Goal: Task Accomplishment & Management: Complete application form

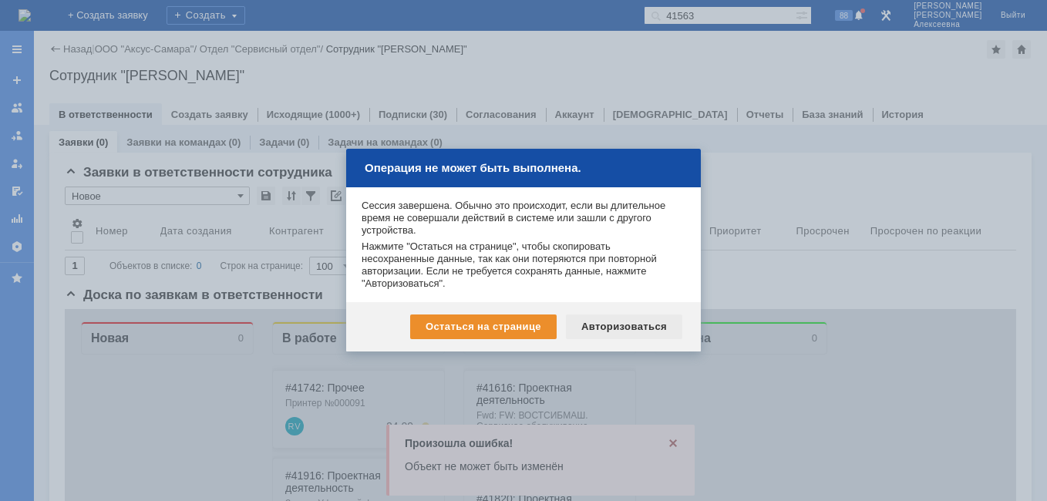
drag, startPoint x: 621, startPoint y: 327, endPoint x: 556, endPoint y: 18, distance: 316.0
click at [621, 327] on div "Авторизоваться" at bounding box center [624, 327] width 116 height 25
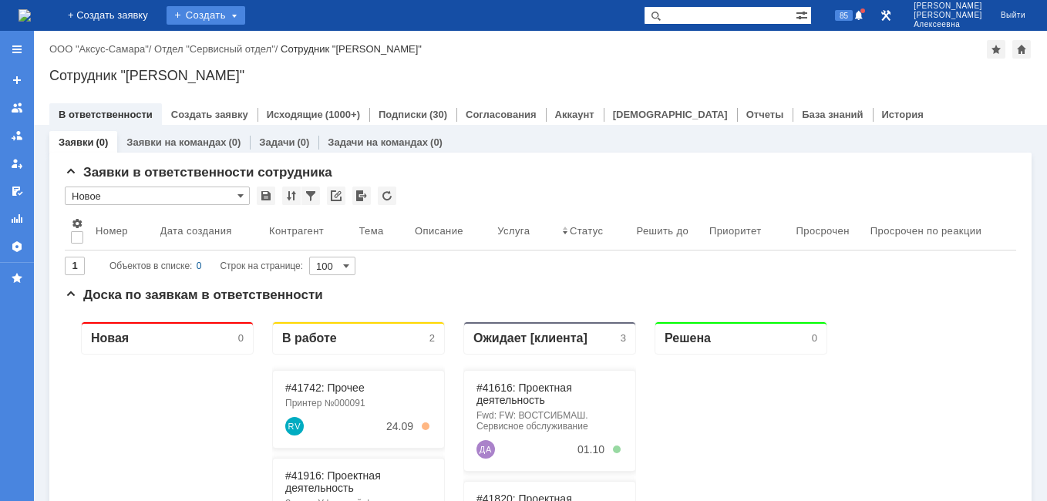
click at [245, 12] on div "Создать" at bounding box center [206, 15] width 79 height 19
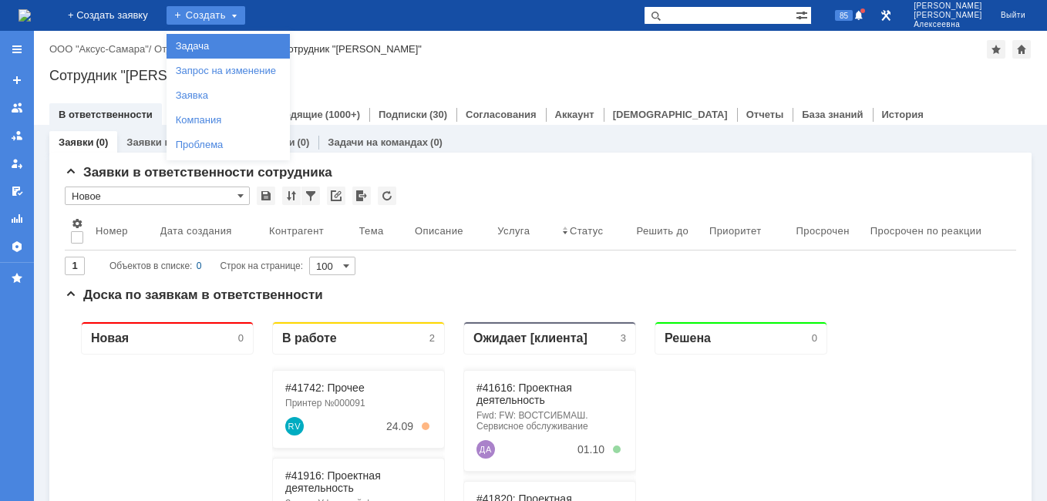
click at [235, 42] on link "Задача" at bounding box center [228, 46] width 117 height 19
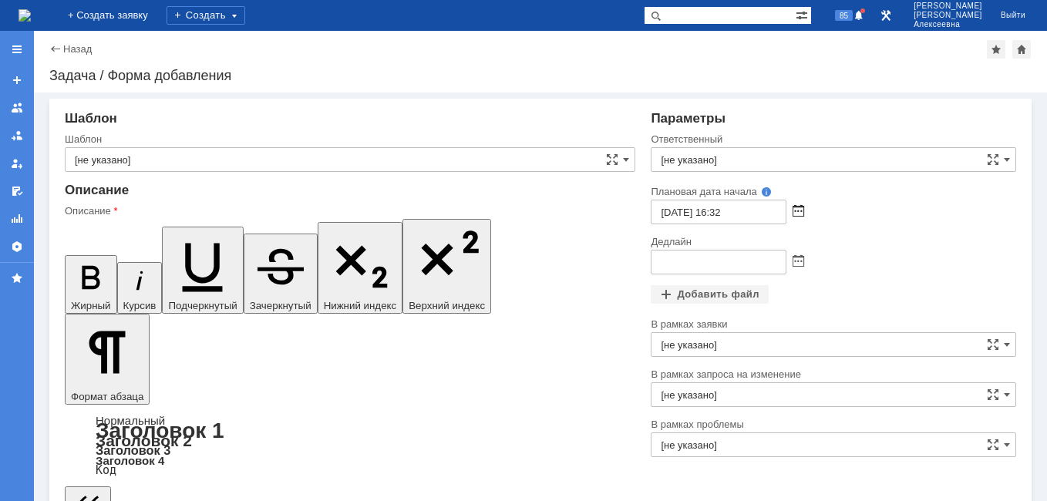
click at [793, 214] on span at bounding box center [799, 212] width 12 height 12
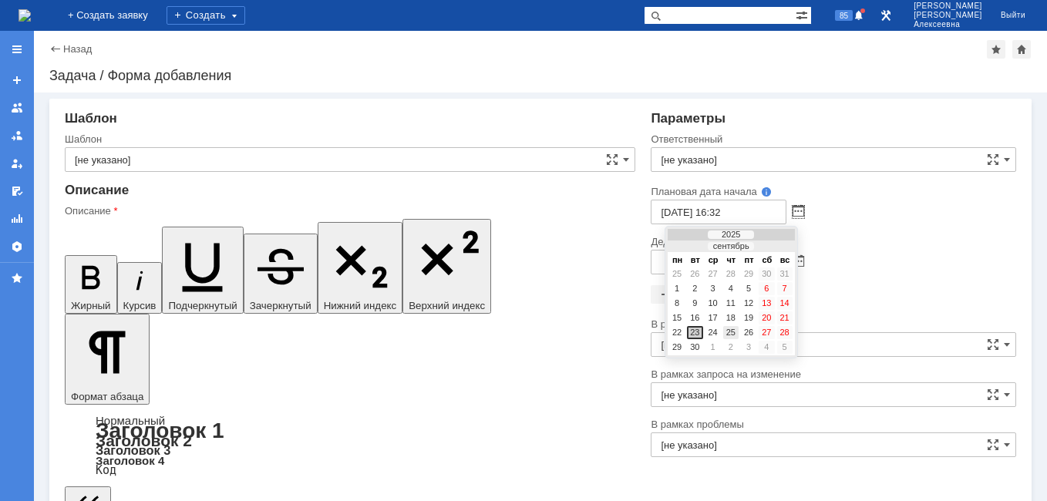
click at [732, 332] on div "25" at bounding box center [731, 332] width 15 height 13
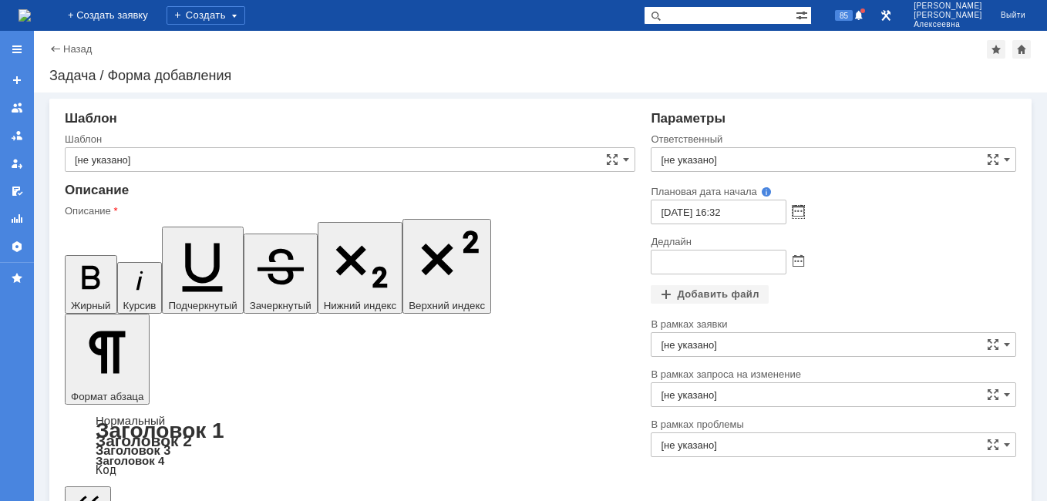
click at [719, 212] on input "25.09.2025 16:32" at bounding box center [719, 212] width 136 height 25
click at [745, 209] on input "25.09.2025 09:32" at bounding box center [719, 212] width 136 height 25
type input "25.09.2025 09:00"
click at [795, 258] on span at bounding box center [799, 262] width 12 height 12
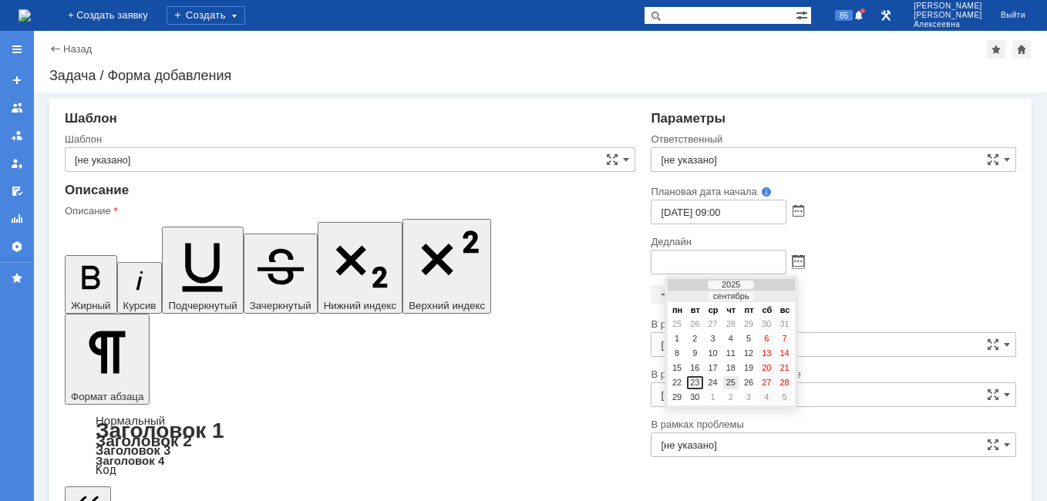
click at [734, 380] on div "25" at bounding box center [731, 382] width 15 height 13
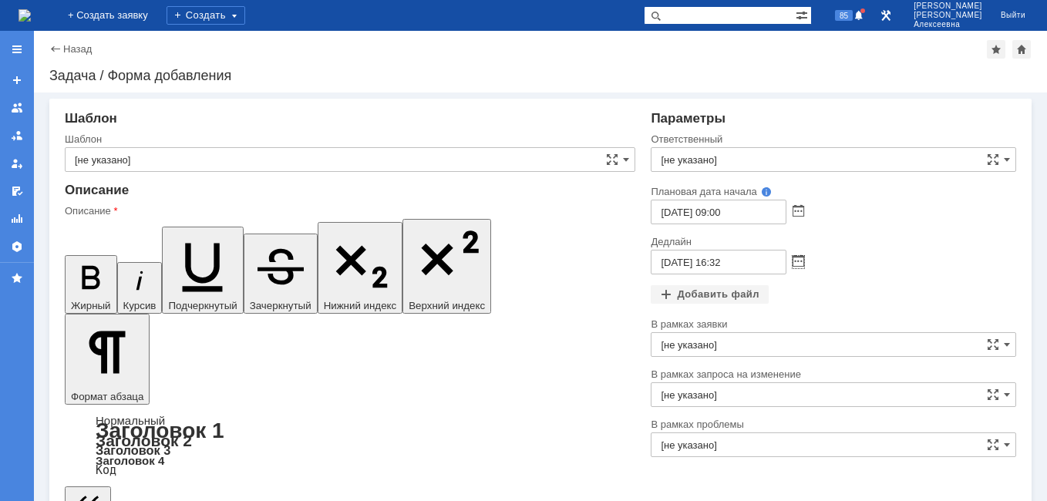
click at [737, 261] on input "25.09.2025 16:32" at bounding box center [719, 262] width 136 height 25
type input "25.09.2025 16:00"
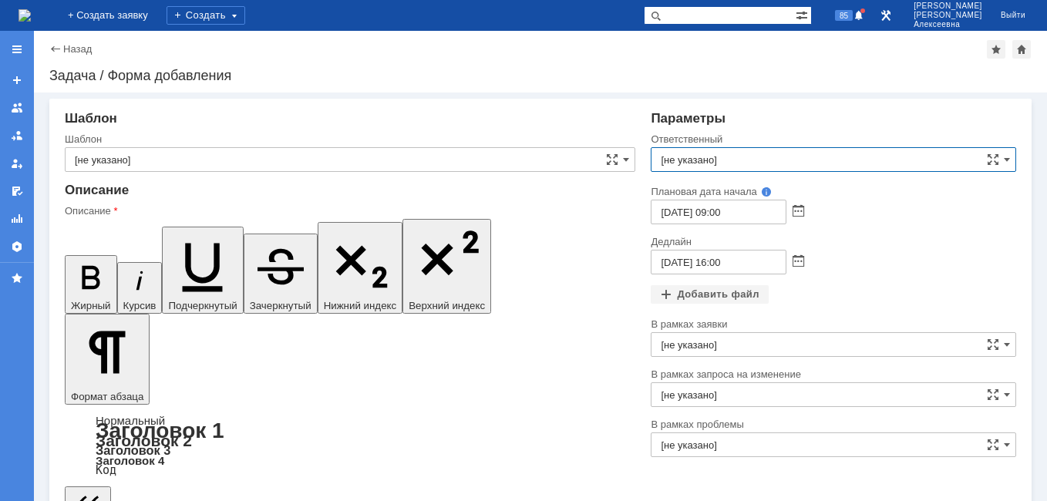
click at [702, 155] on input "[не указано]" at bounding box center [834, 159] width 366 height 25
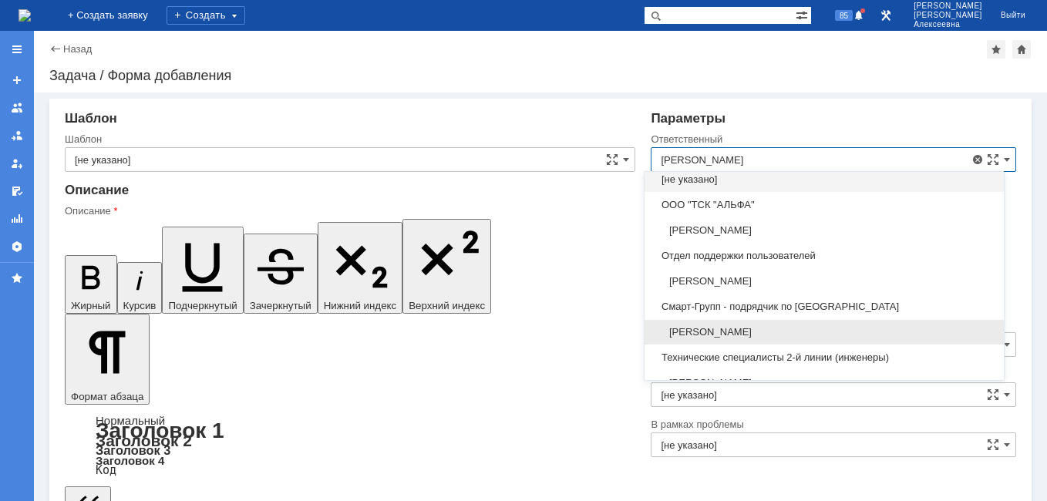
scroll to position [79, 0]
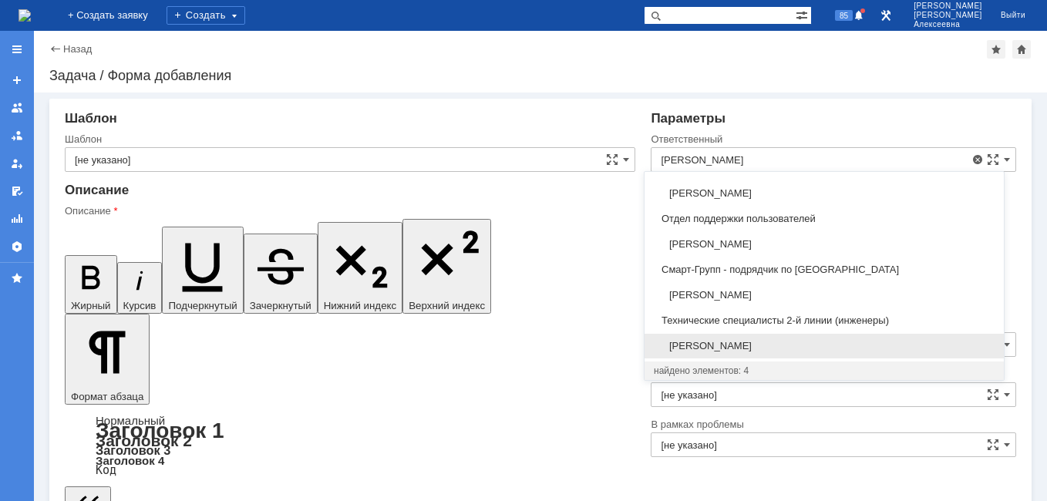
click at [723, 339] on div "Иванов Иван Николаевич" at bounding box center [824, 346] width 359 height 25
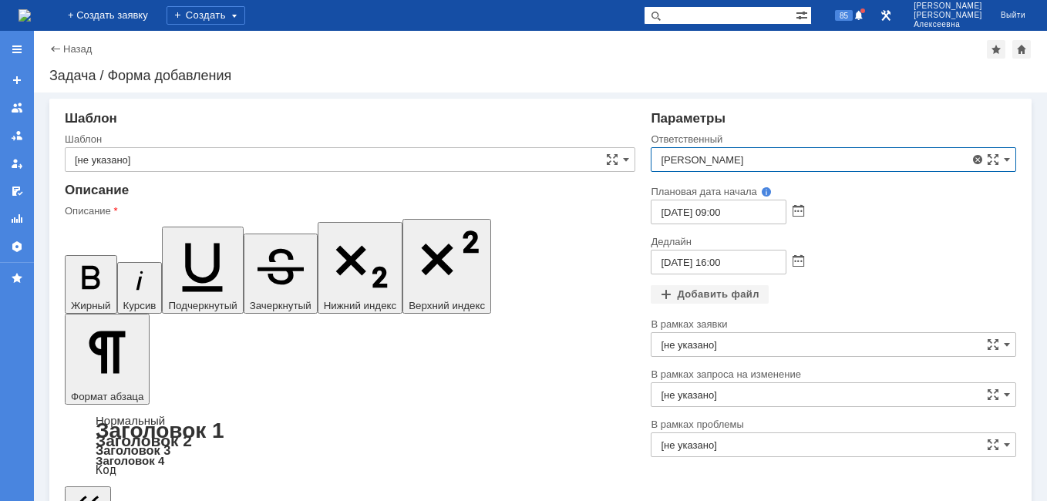
type input "Иванов Иван Николаевич"
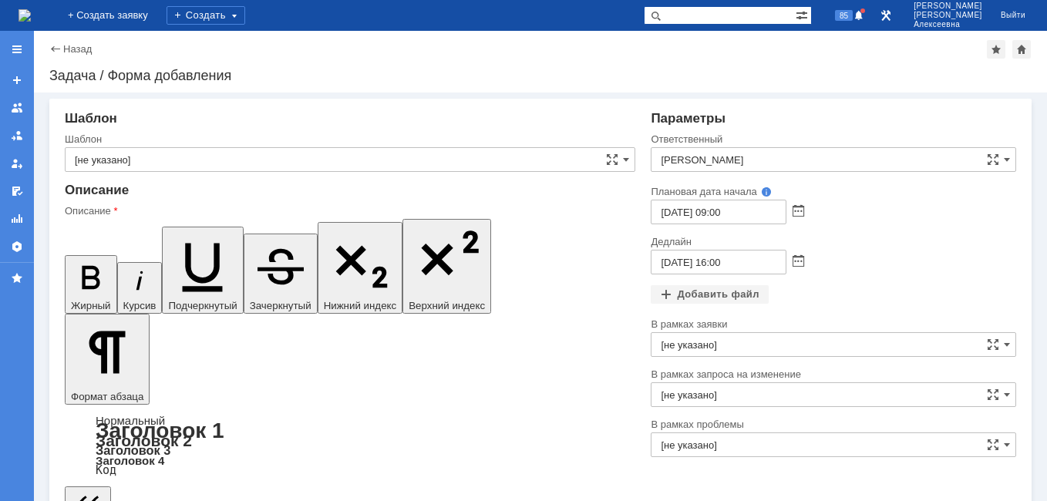
click at [725, 18] on input "text" at bounding box center [720, 15] width 152 height 19
paste input "41616"
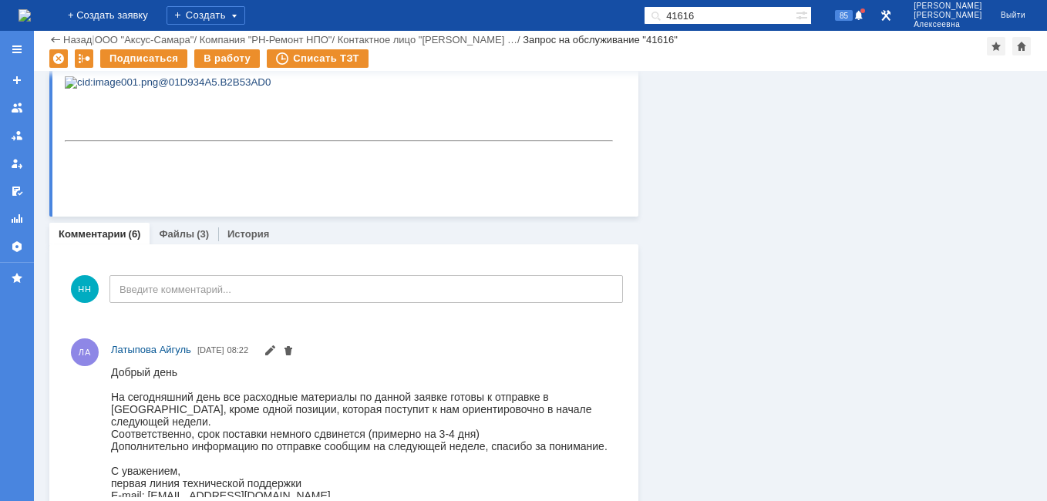
scroll to position [926, 0]
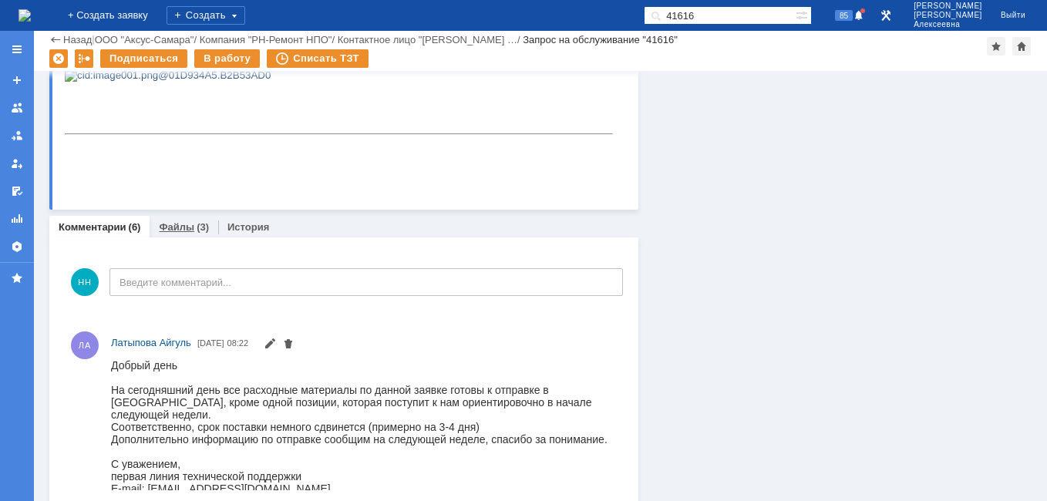
click at [175, 224] on link "Файлы" at bounding box center [176, 227] width 35 height 12
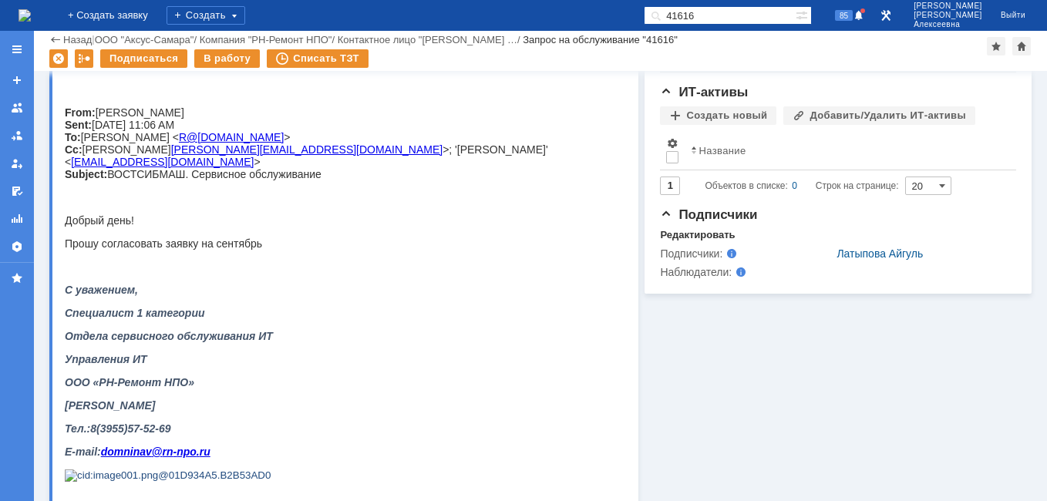
scroll to position [911, 0]
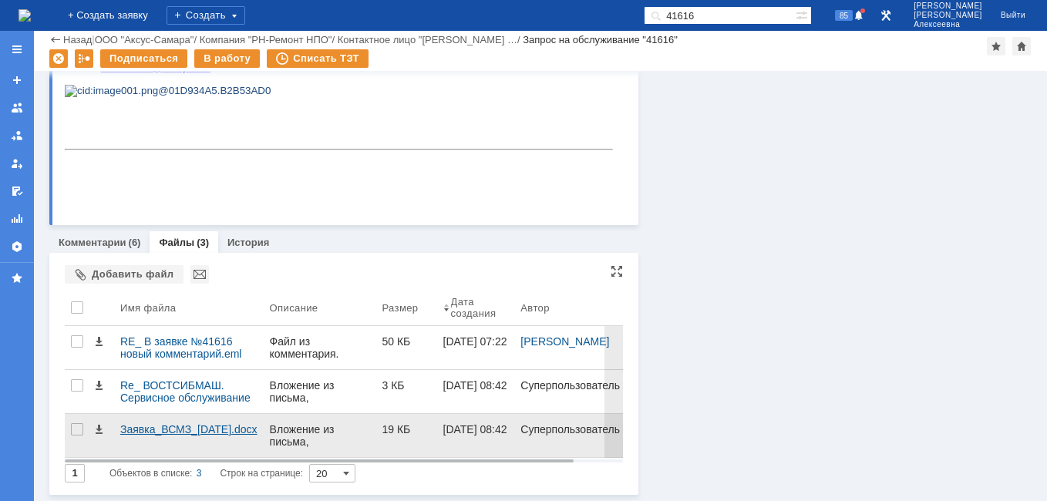
click at [155, 425] on div "Заявка_ВСМЗ_04.09.2025.docx" at bounding box center [188, 429] width 137 height 12
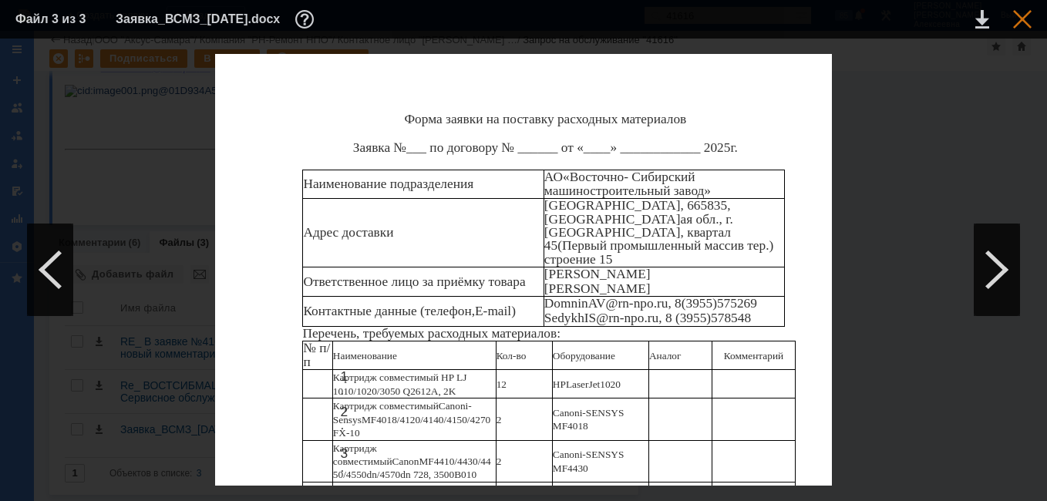
click at [1020, 21] on div at bounding box center [1023, 19] width 19 height 19
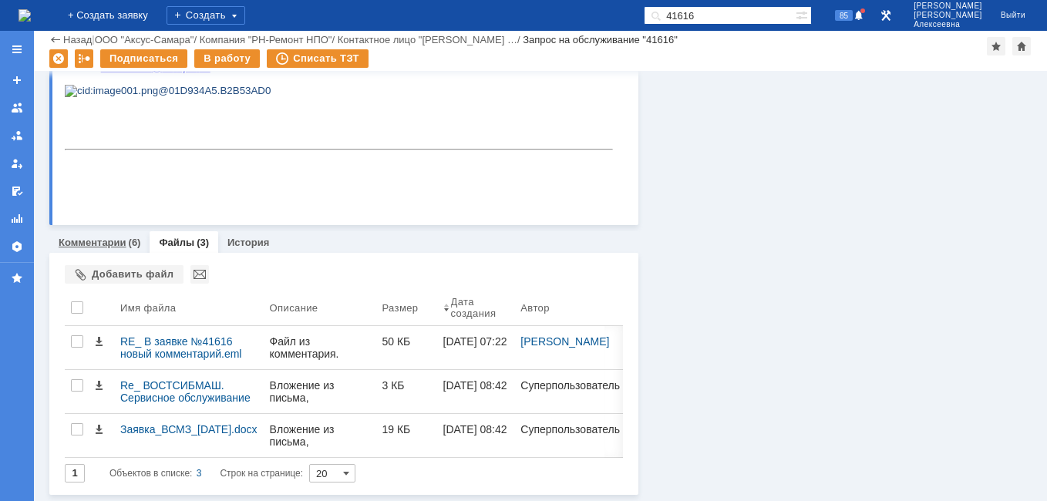
click at [73, 243] on link "Комментарии" at bounding box center [93, 243] width 68 height 12
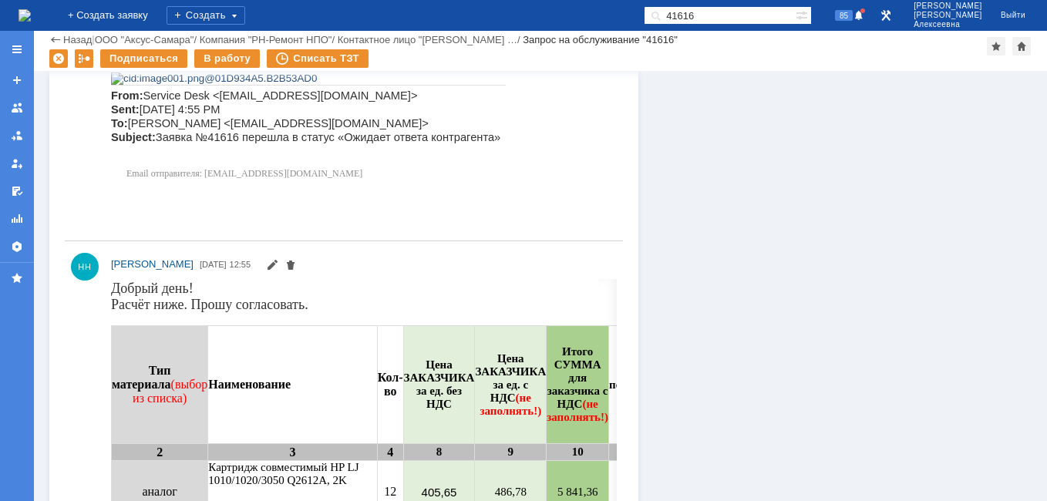
scroll to position [1563, 0]
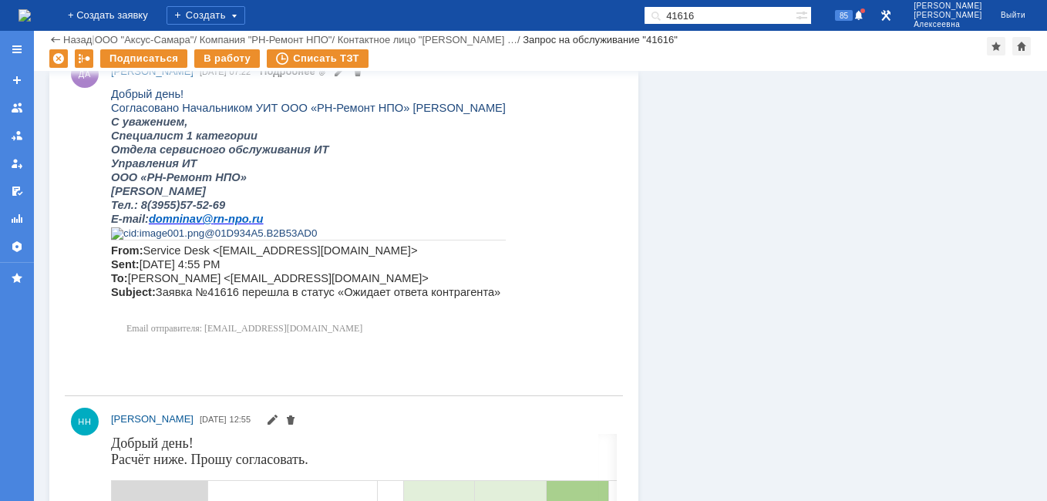
click at [730, 8] on input "41616" at bounding box center [720, 15] width 152 height 19
click at [741, 15] on input "41616" at bounding box center [720, 15] width 152 height 19
drag, startPoint x: 751, startPoint y: 16, endPoint x: 591, endPoint y: 18, distance: 160.4
click at [591, 18] on div "На домашнюю + Создать заявку Создать 41616 85 Новоженова Наталья Алексеевна Вый…" at bounding box center [523, 15] width 1047 height 31
paste input "820"
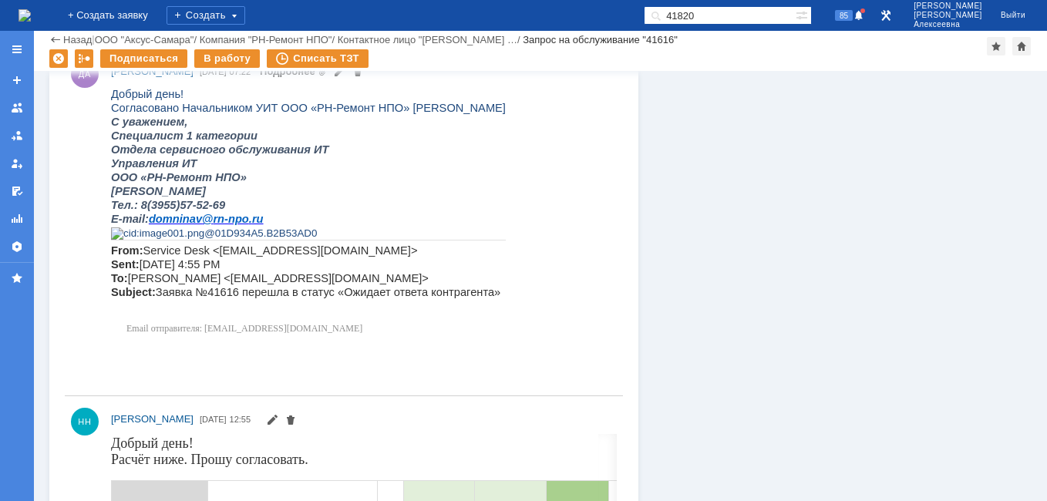
type input "41820"
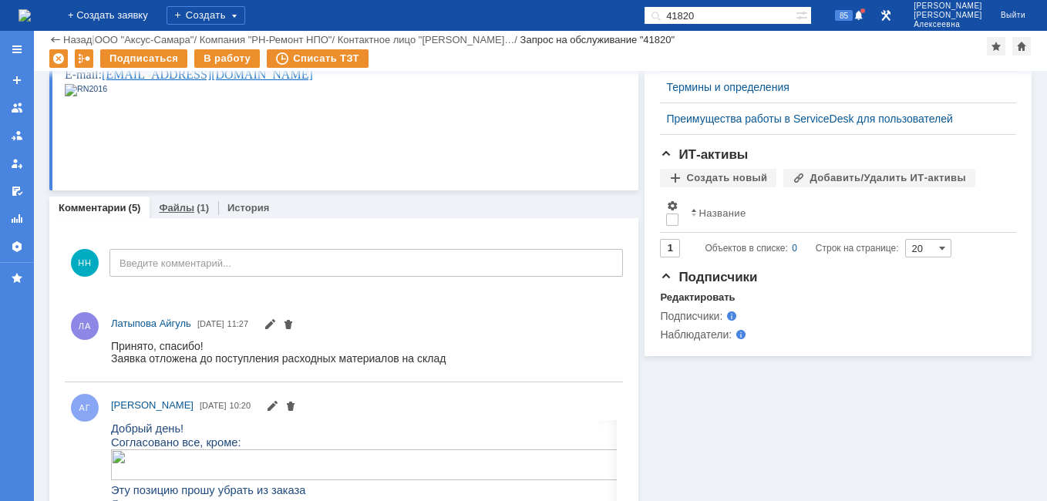
click at [183, 206] on link "Файлы" at bounding box center [176, 208] width 35 height 12
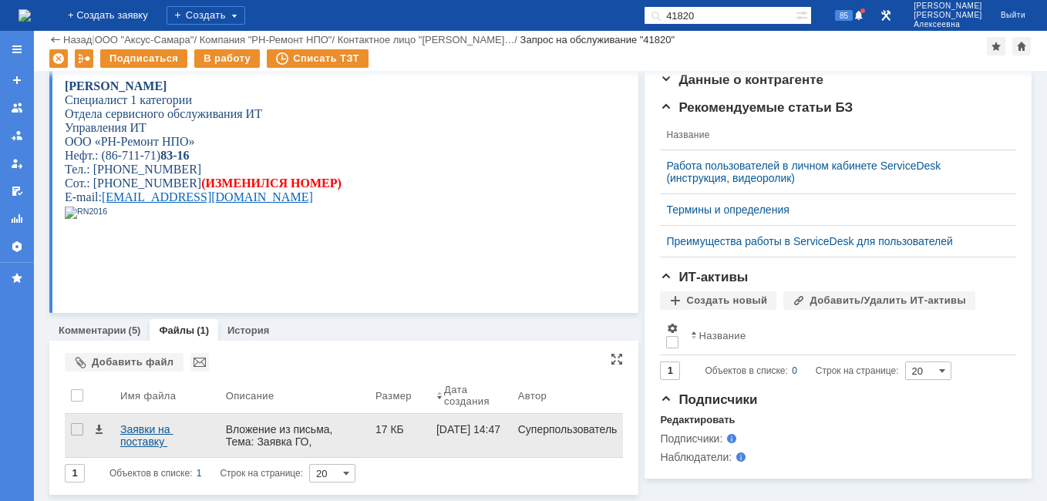
click at [140, 436] on div "Заявки на поставку расходных материалов — копия.docx" at bounding box center [166, 435] width 93 height 25
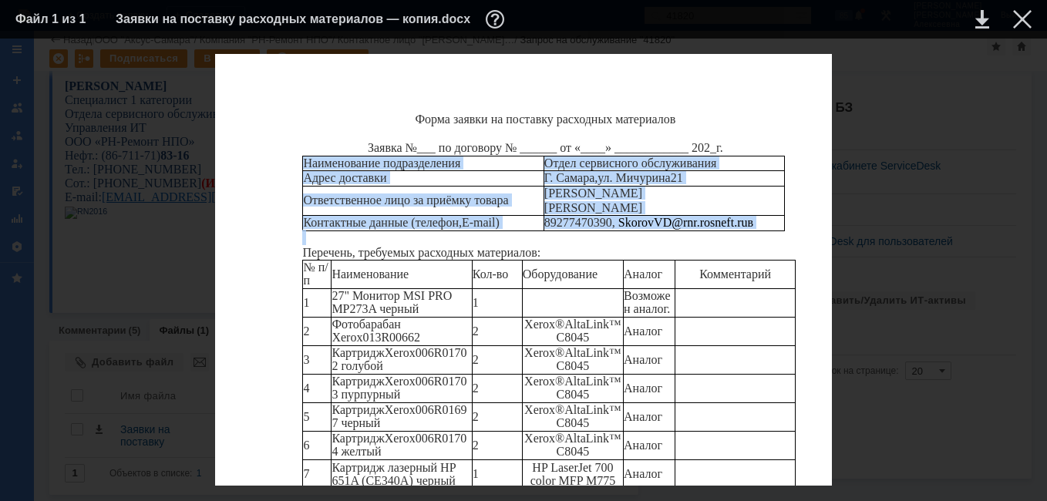
drag, startPoint x: 305, startPoint y: 163, endPoint x: 794, endPoint y: 234, distance: 493.4
click at [794, 234] on div "Форма заявки на поставку расходных материалов Заявка №___ по договору № __ ____…" at bounding box center [523, 388] width 617 height 669
copy tbody "Наименование подразделения Отдел сервисного обслуживания Адрес доставки Г. Сама…"
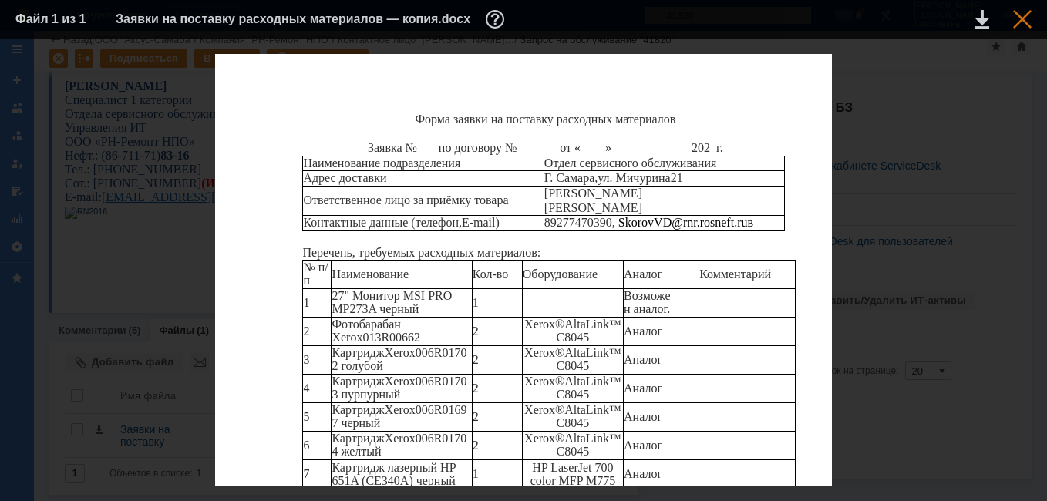
click at [1017, 19] on div at bounding box center [1023, 19] width 19 height 19
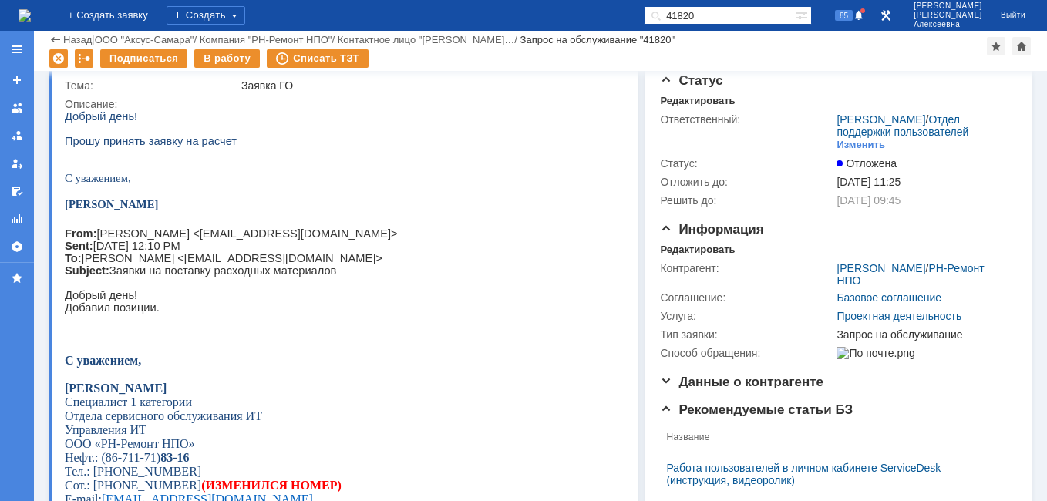
scroll to position [0, 0]
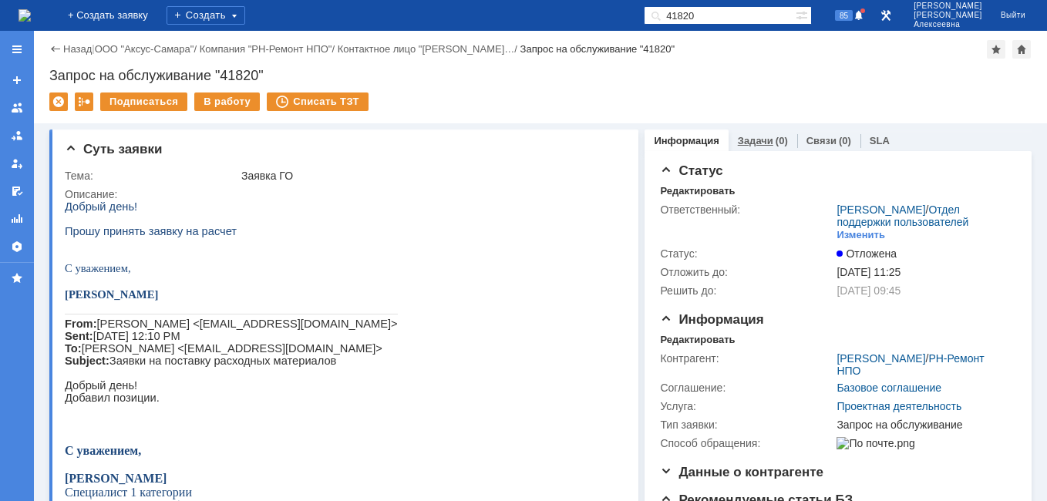
click at [752, 139] on link "Задачи" at bounding box center [755, 141] width 35 height 12
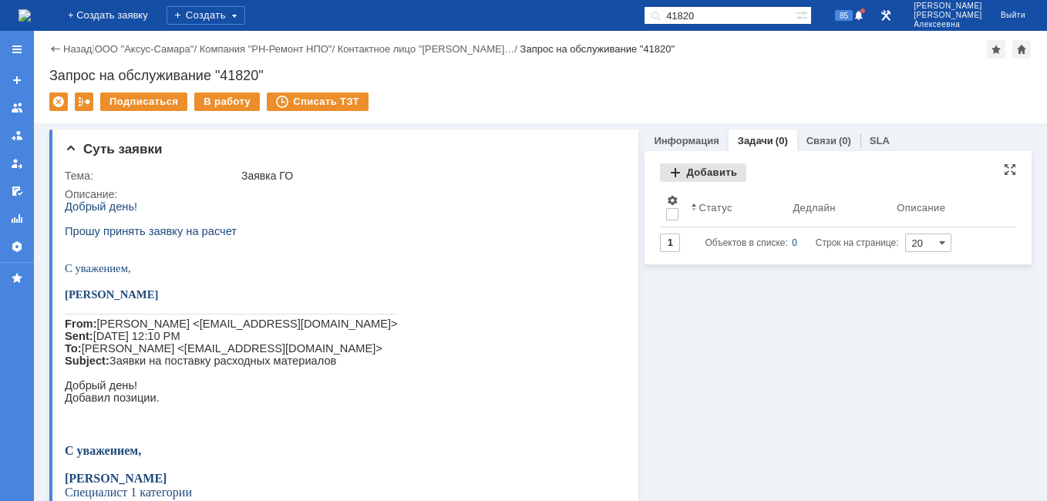
click at [700, 171] on div "Добавить" at bounding box center [703, 173] width 86 height 19
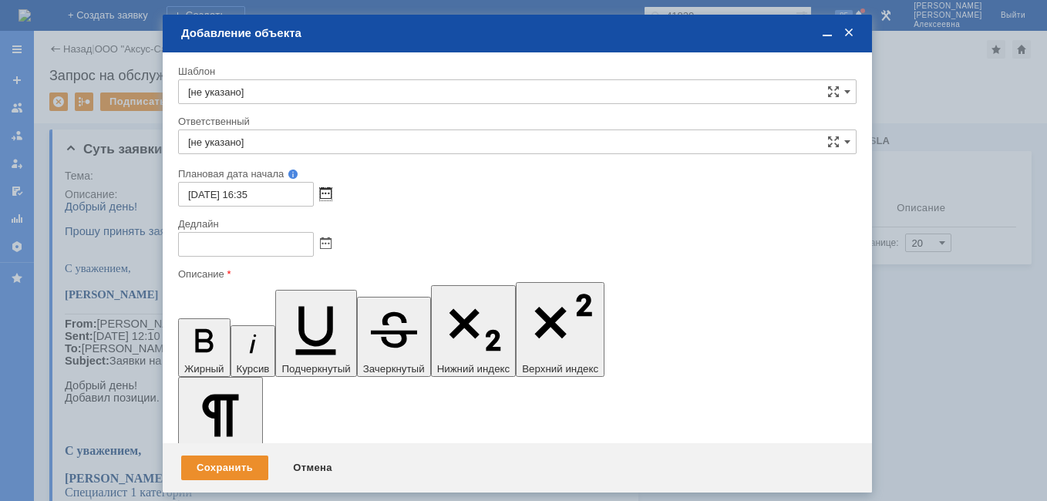
click at [330, 193] on span at bounding box center [326, 194] width 12 height 12
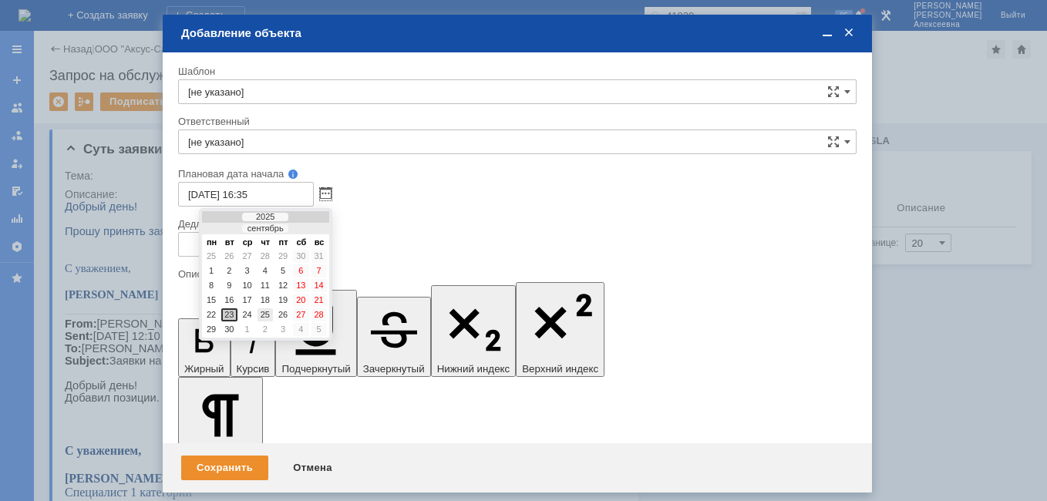
click at [260, 313] on div "25" at bounding box center [265, 315] width 15 height 13
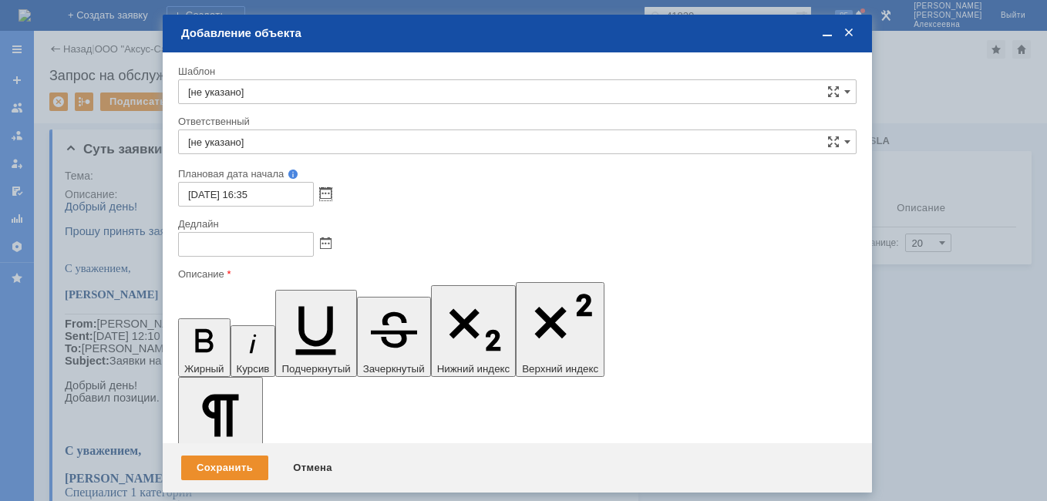
click at [251, 191] on input "25.09.2025 16:35" at bounding box center [246, 194] width 136 height 25
click at [272, 200] on input "25.09.2025 09:35" at bounding box center [246, 194] width 136 height 25
type input "25.09.2025 09:00"
click at [329, 251] on div at bounding box center [517, 244] width 679 height 25
click at [322, 248] on span at bounding box center [326, 244] width 12 height 12
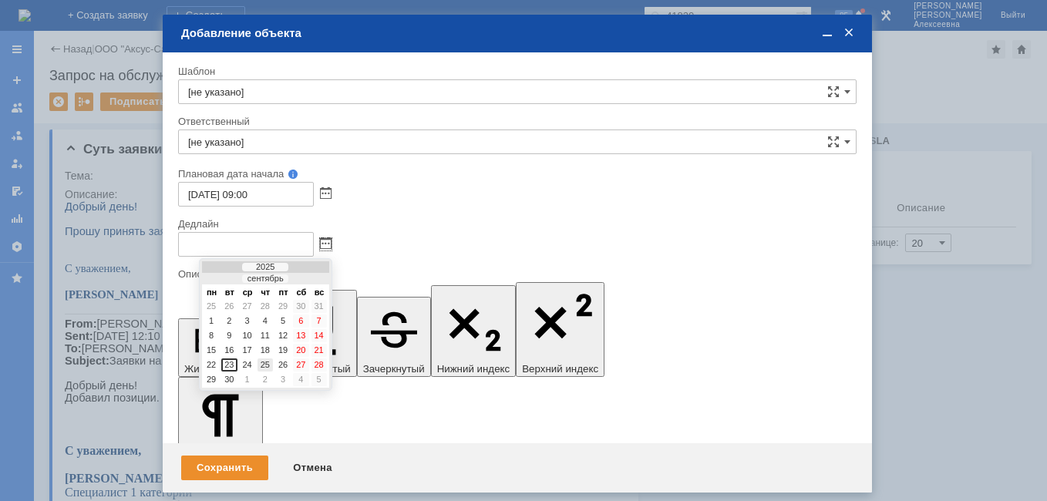
click at [270, 363] on div "25" at bounding box center [265, 365] width 15 height 13
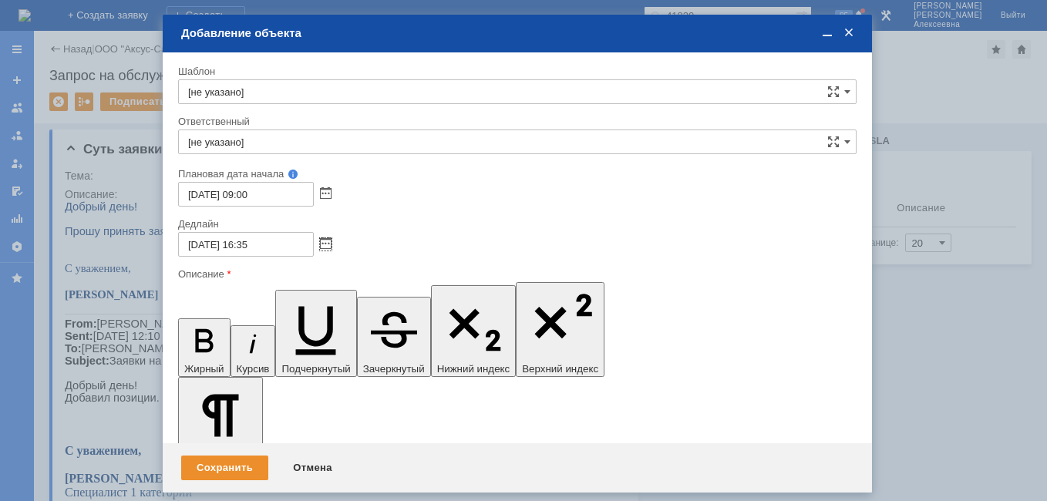
click at [272, 245] on input "25.09.2025 16:35" at bounding box center [246, 244] width 136 height 25
type input "25.09.2025 16:00"
click at [219, 137] on input "[не указано]" at bounding box center [517, 142] width 679 height 25
click at [260, 326] on span "Иванов Иван Николаевич" at bounding box center [517, 328] width 659 height 12
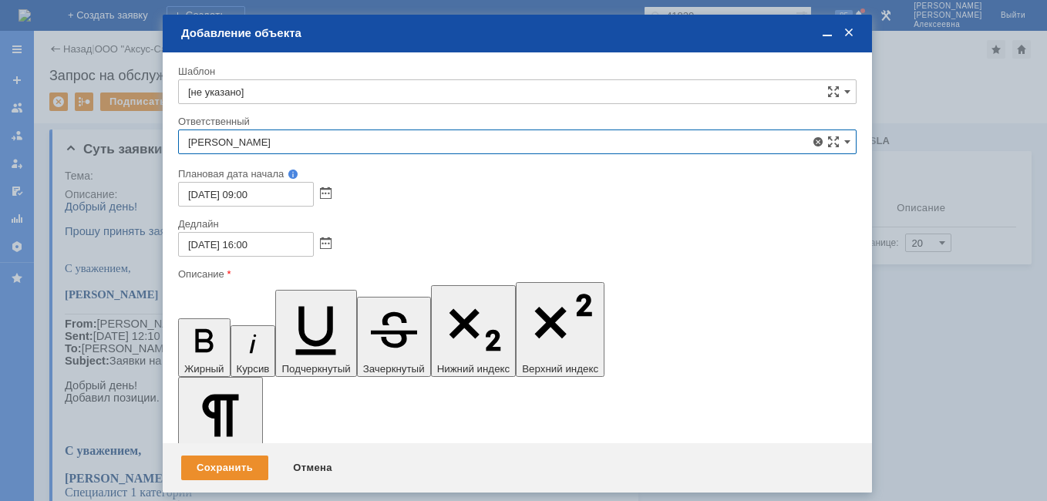
type input "Иванов Иван Николаевич"
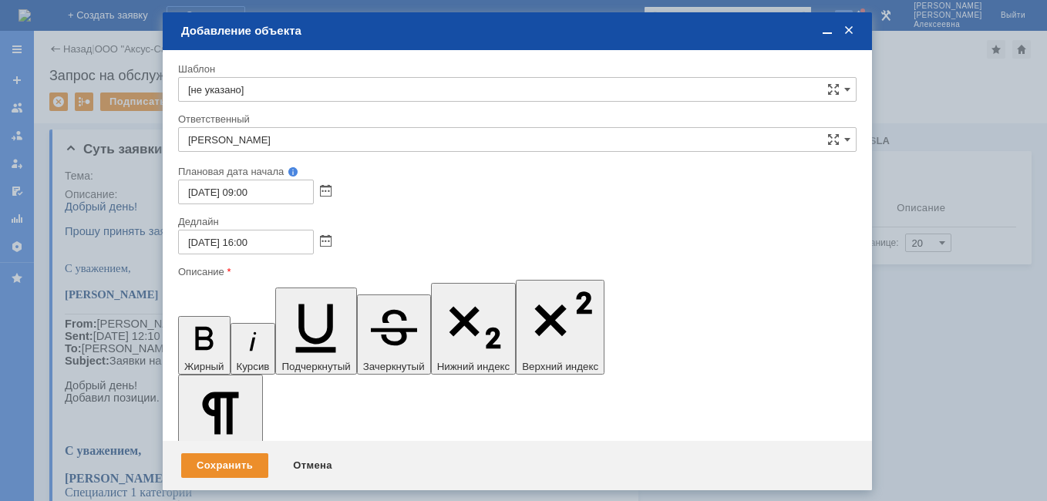
drag, startPoint x: 665, startPoint y: 4488, endPoint x: 513, endPoint y: 4486, distance: 152.0
drag, startPoint x: 504, startPoint y: 4486, endPoint x: 438, endPoint y: 4488, distance: 65.6
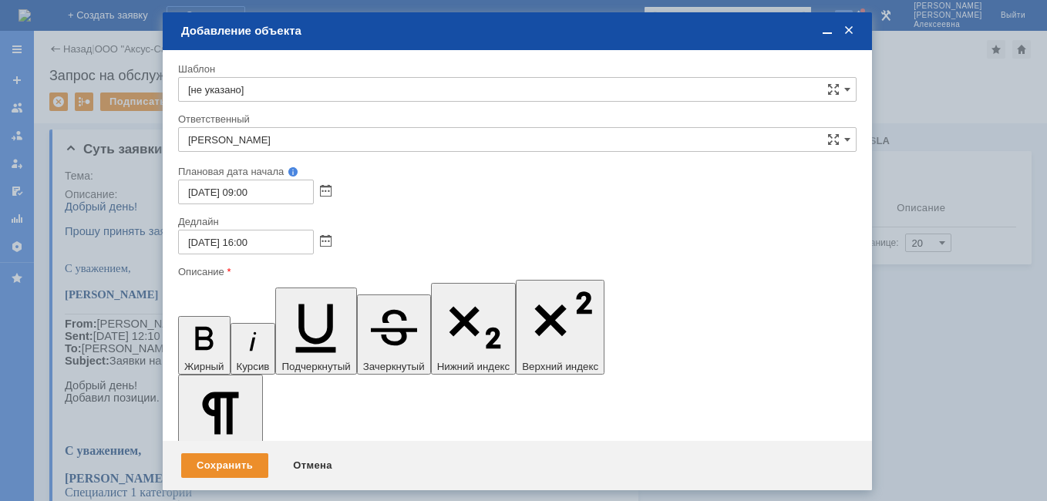
drag, startPoint x: 439, startPoint y: 4488, endPoint x: 511, endPoint y: 4489, distance: 72.5
copy span "89277470390"
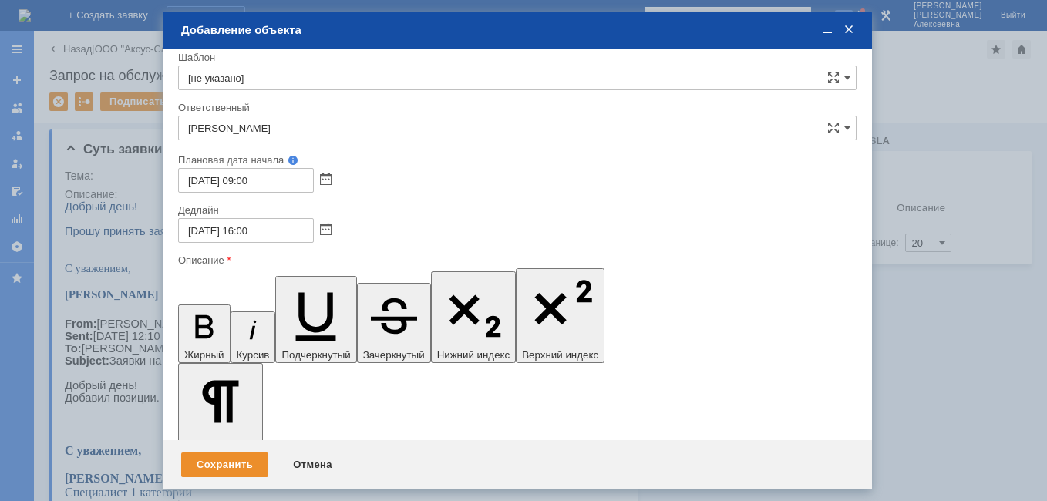
scroll to position [12, 0]
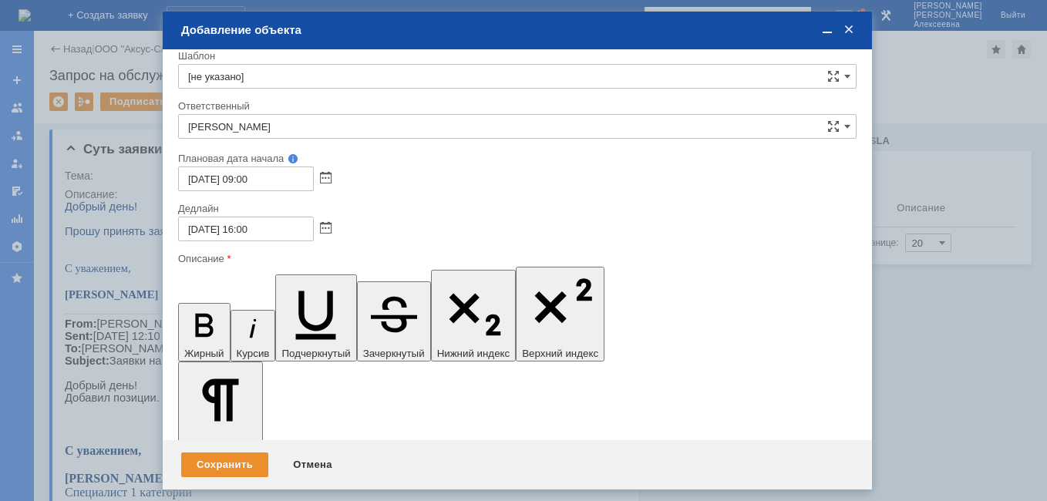
drag, startPoint x: 398, startPoint y: 4398, endPoint x: 191, endPoint y: 4389, distance: 206.9
click at [187, 305] on icon "button" at bounding box center [204, 325] width 40 height 40
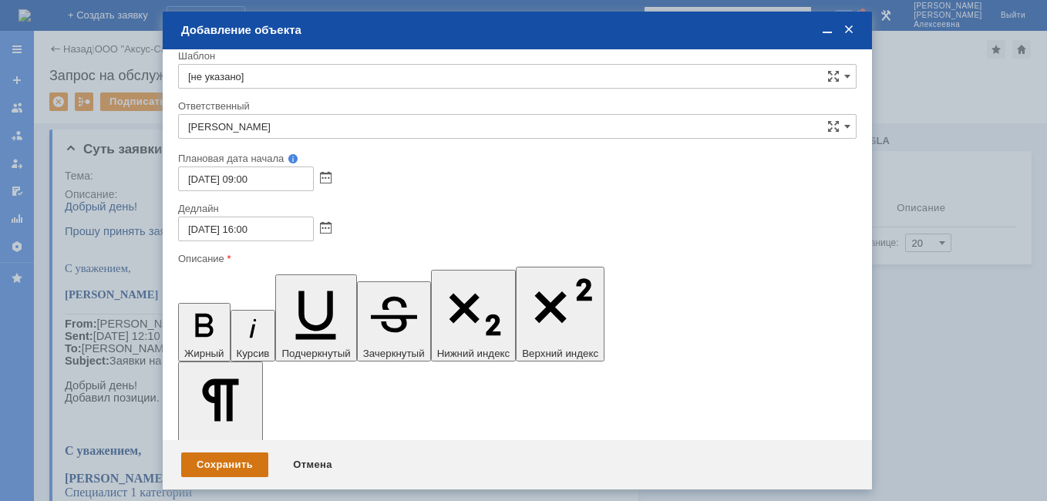
click at [218, 460] on div "Сохранить" at bounding box center [224, 465] width 87 height 25
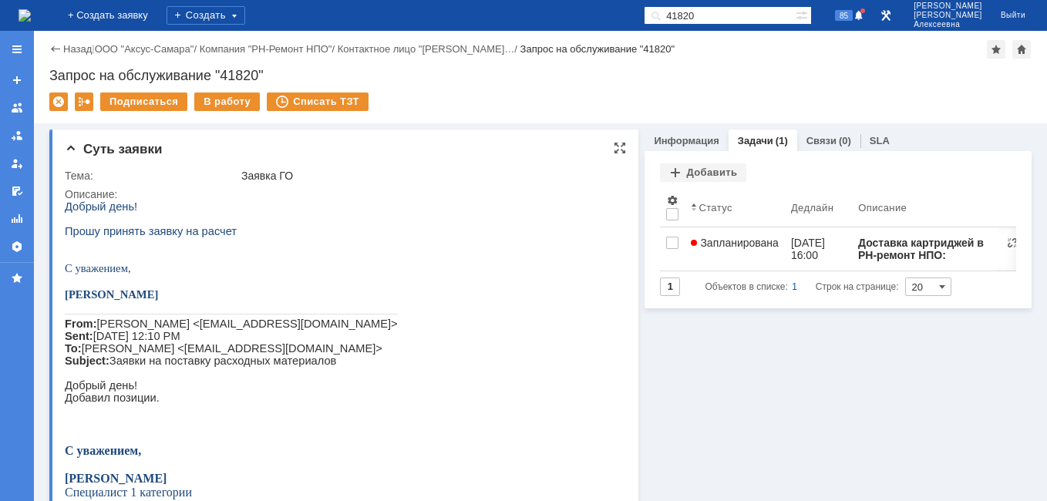
scroll to position [231, 0]
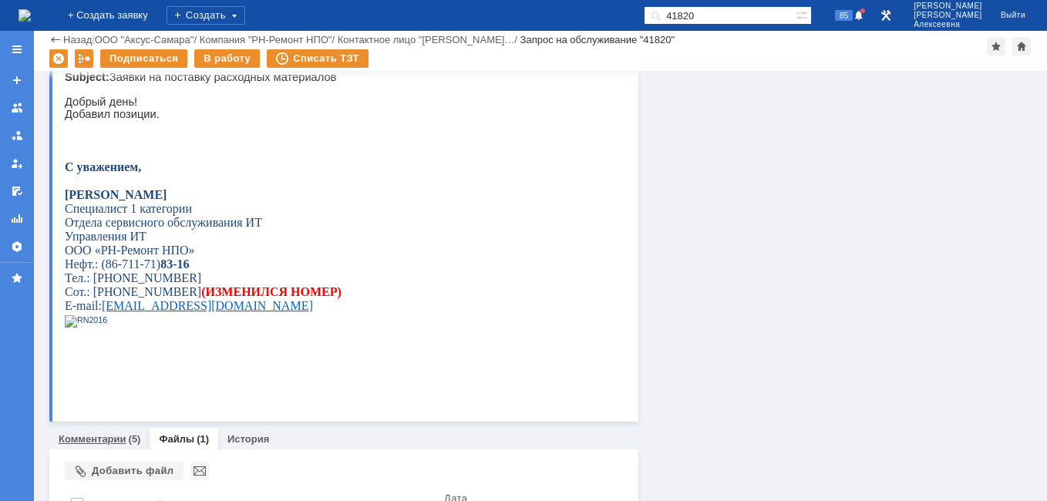
click at [83, 438] on link "Комментарии" at bounding box center [93, 439] width 68 height 12
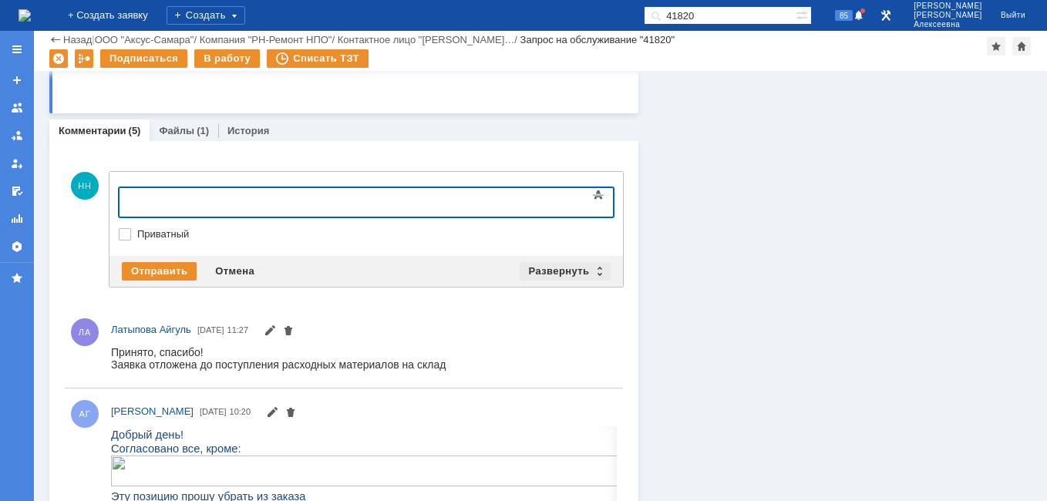
click at [592, 278] on div "Развернуть" at bounding box center [566, 271] width 92 height 19
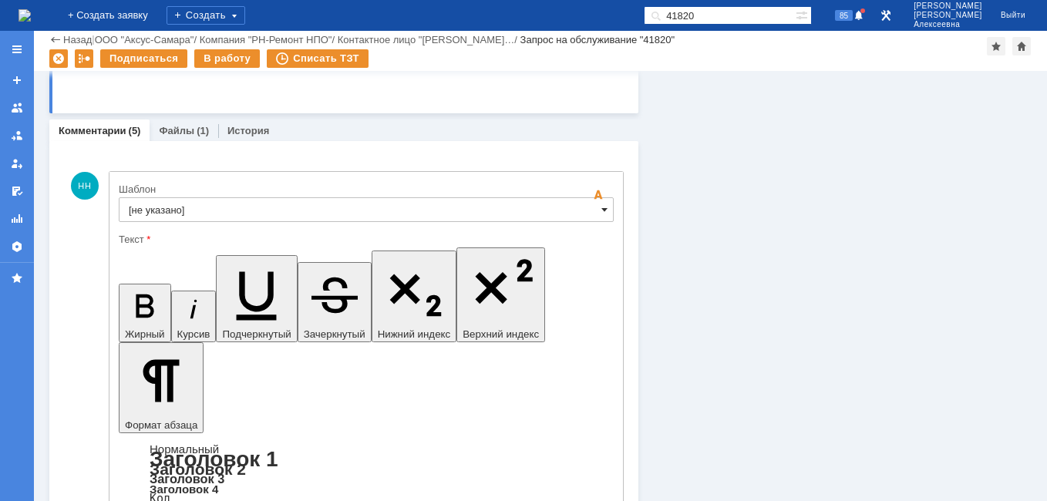
click at [602, 213] on span at bounding box center [605, 210] width 6 height 12
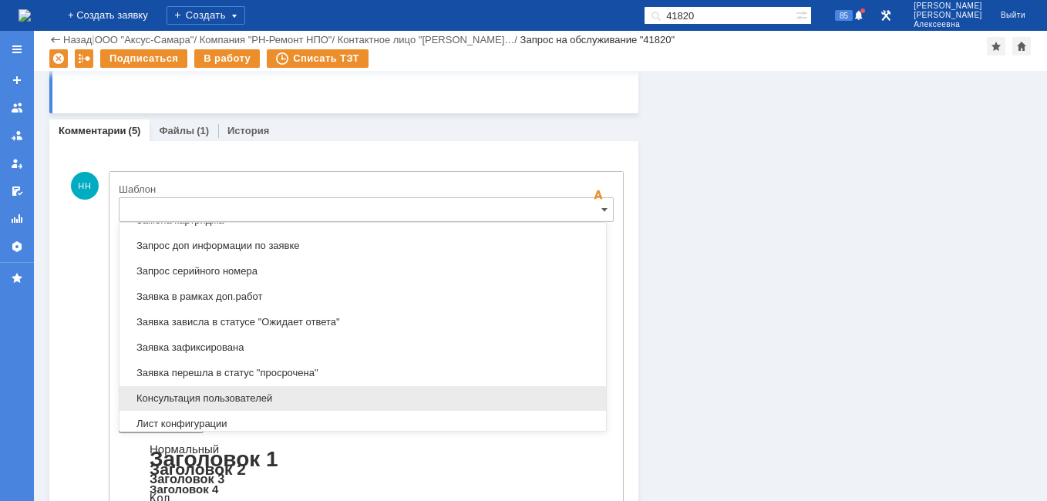
scroll to position [838, 0]
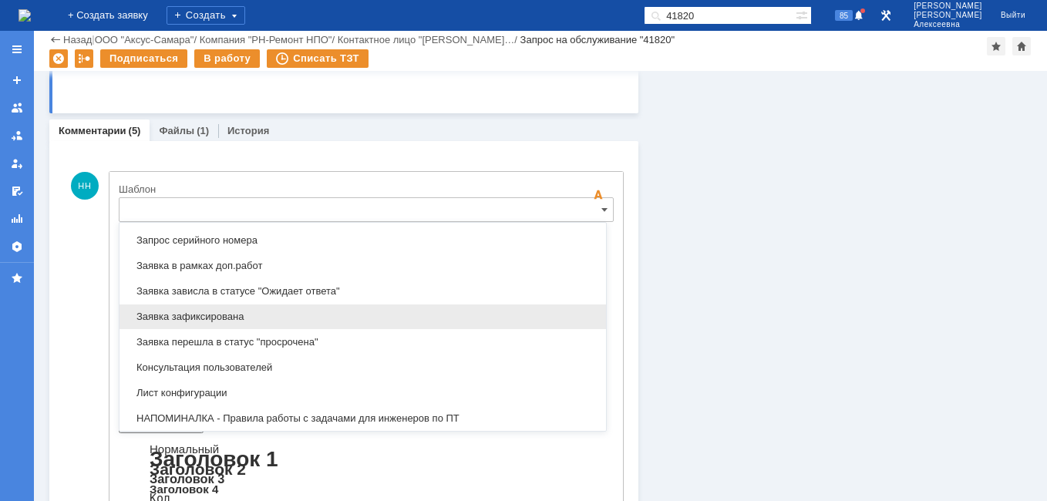
click at [231, 320] on span "Заявка зафиксирована" at bounding box center [363, 317] width 468 height 12
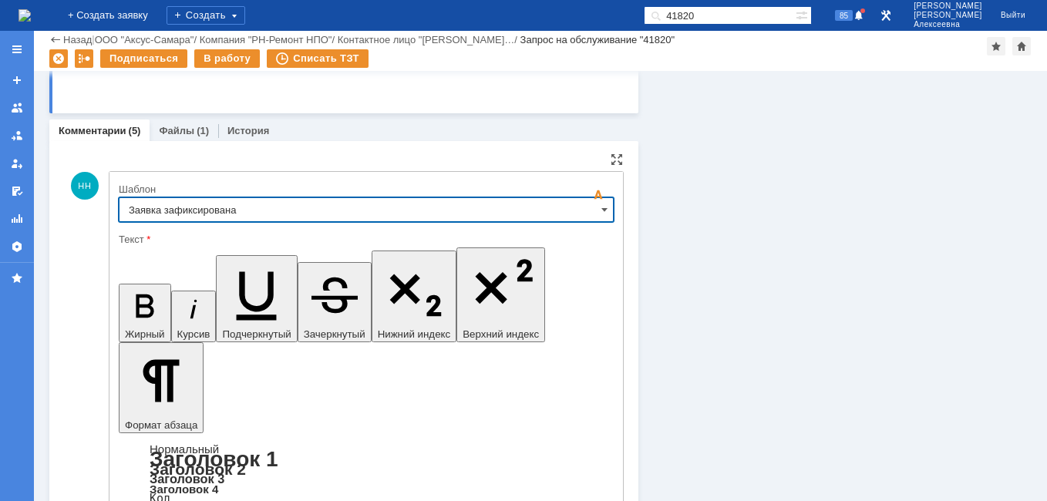
type input "Заявка зафиксирована"
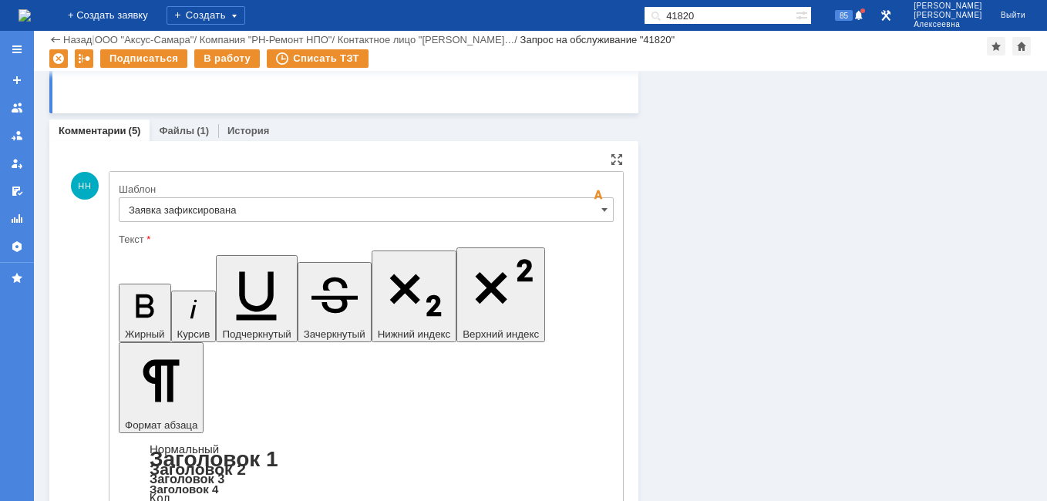
drag, startPoint x: 467, startPoint y: 3791, endPoint x: 143, endPoint y: 3790, distance: 324.0
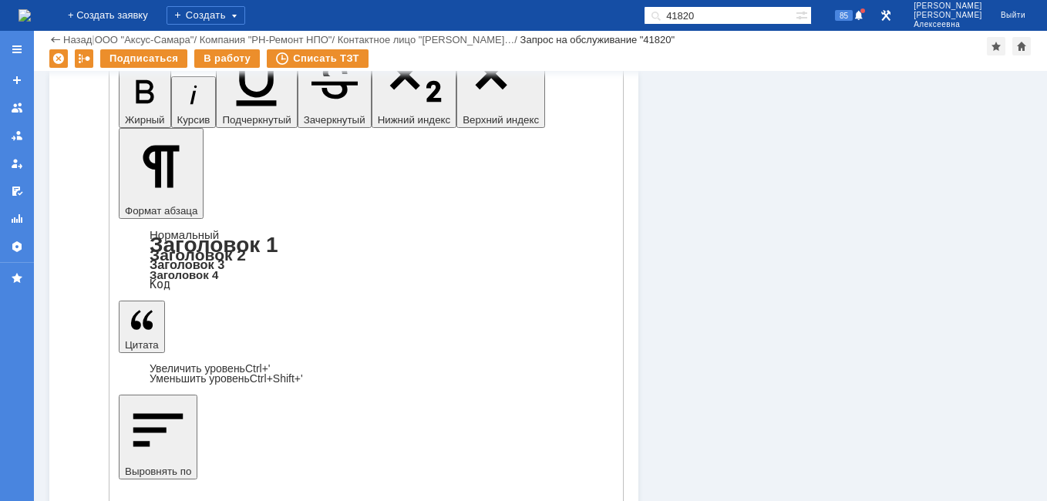
scroll to position [771, 0]
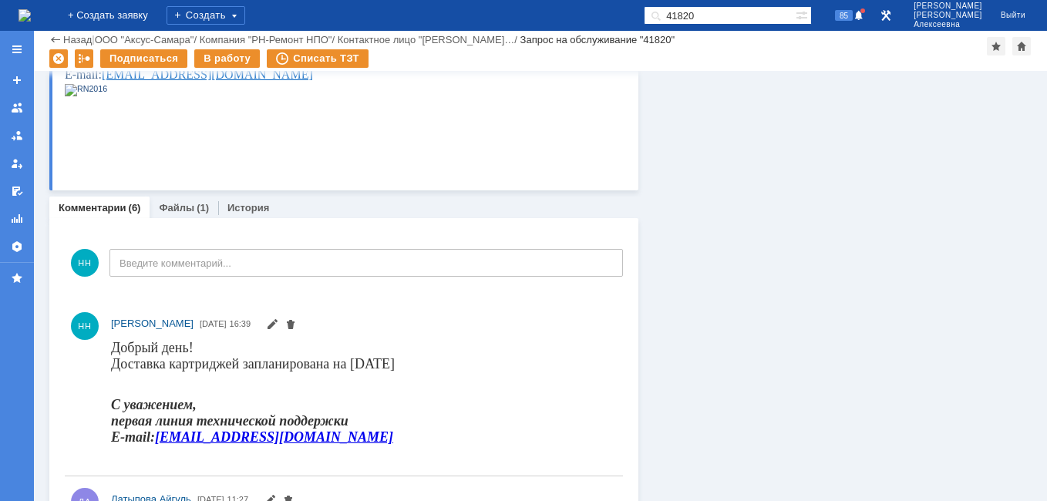
scroll to position [0, 0]
drag, startPoint x: 748, startPoint y: 15, endPoint x: 556, endPoint y: 10, distance: 192.1
click at [562, 12] on div "На домашнюю + Создать заявку Создать 41820 85 Новоженова Наталья Алексеевна Вый…" at bounding box center [523, 15] width 1047 height 31
paste input "616"
type input "41616"
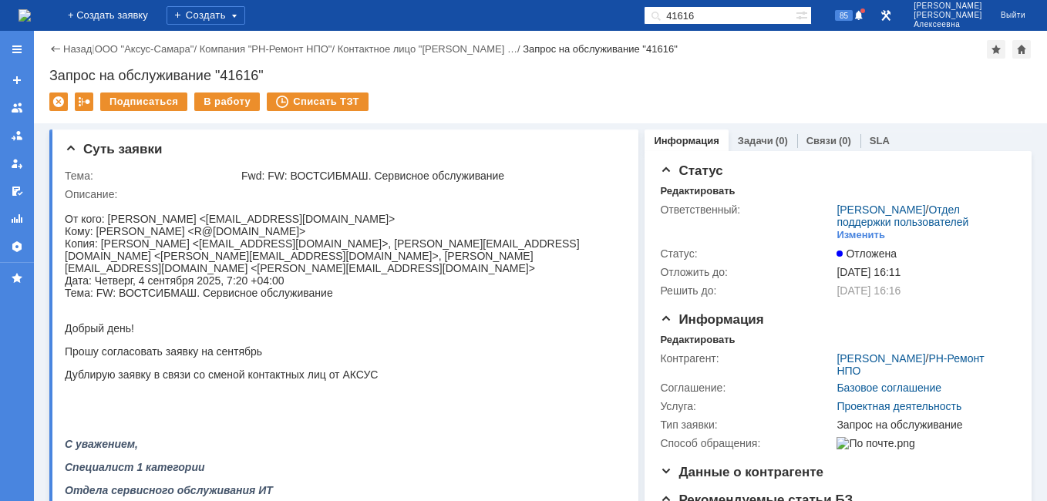
click at [31, 12] on img at bounding box center [25, 15] width 12 height 12
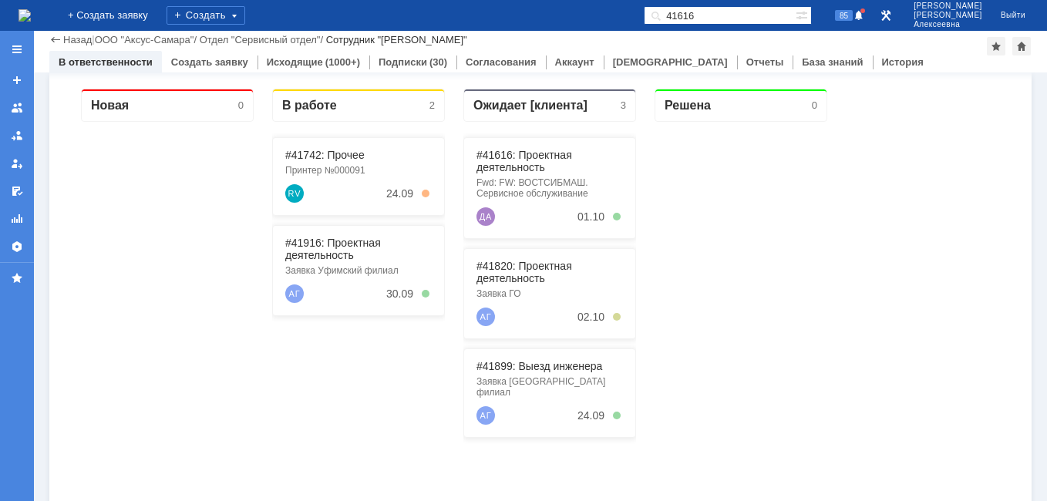
scroll to position [231, 0]
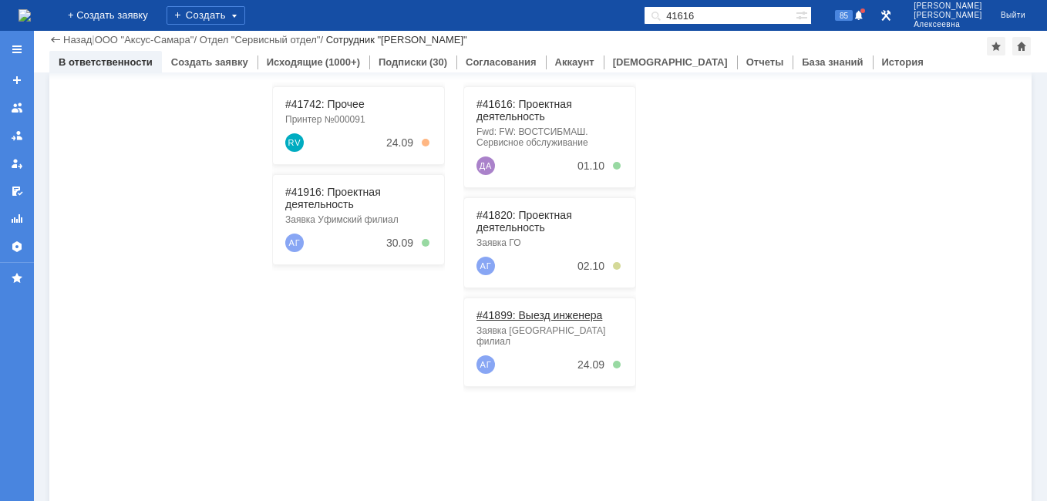
click at [525, 317] on link "#41899: Выезд инженера" at bounding box center [540, 315] width 126 height 12
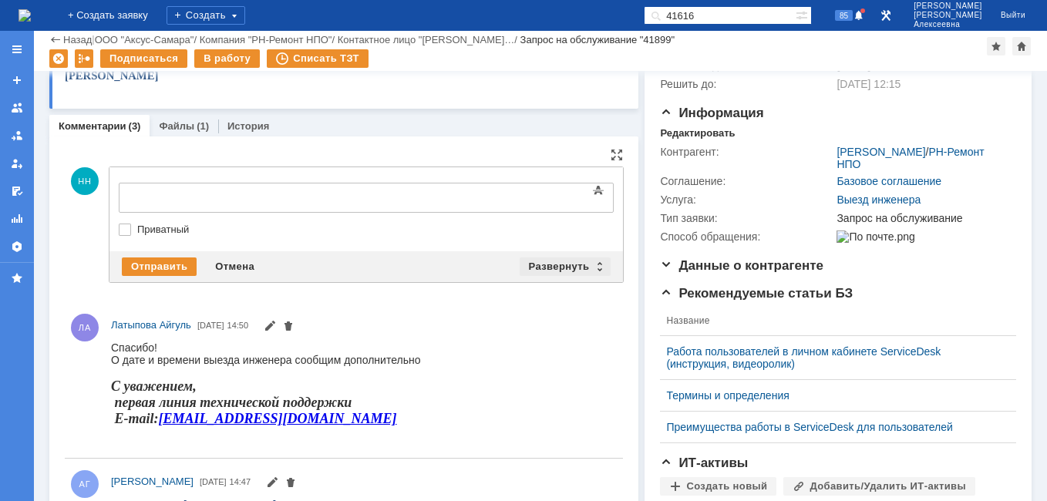
click at [588, 268] on div "Развернуть" at bounding box center [566, 267] width 92 height 19
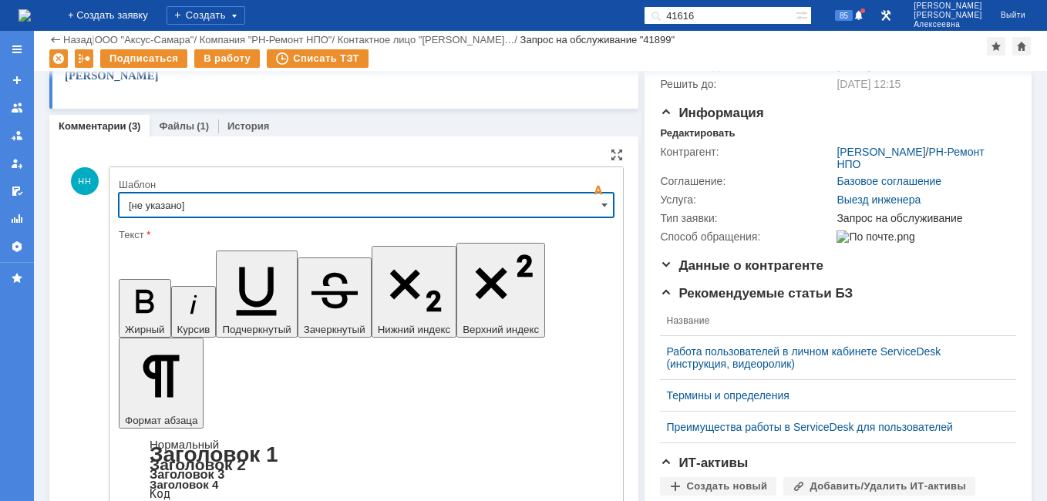
click at [592, 211] on input "[не указано]" at bounding box center [366, 205] width 495 height 25
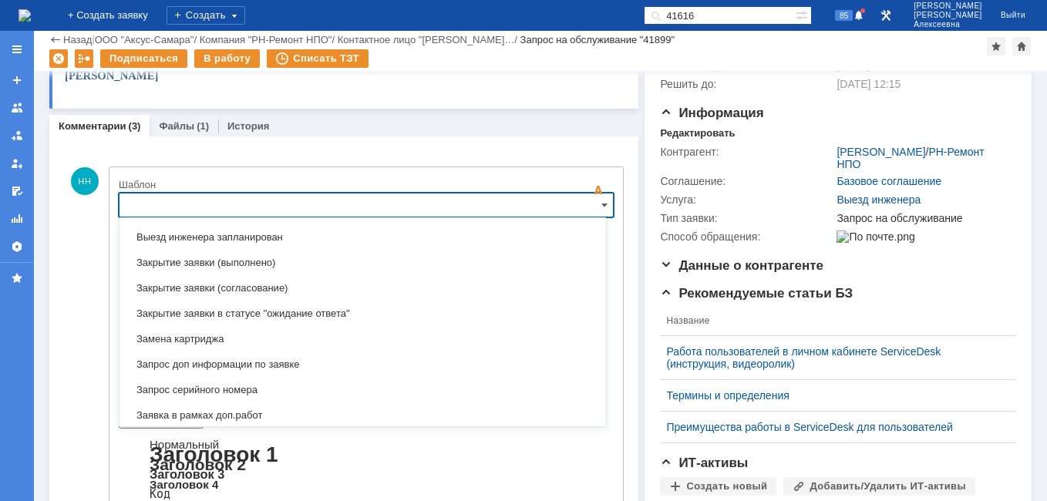
scroll to position [838, 0]
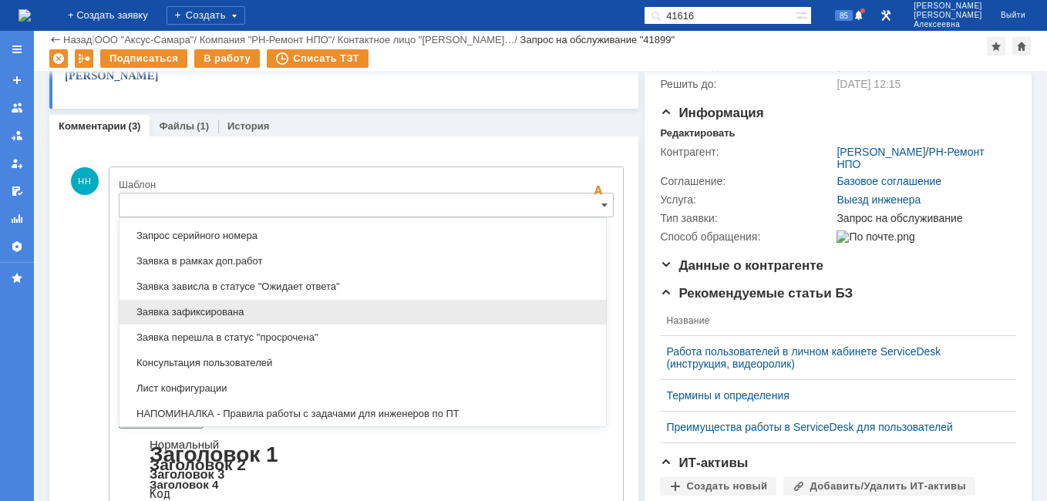
click at [204, 315] on span "Заявка зафиксирована" at bounding box center [363, 312] width 468 height 12
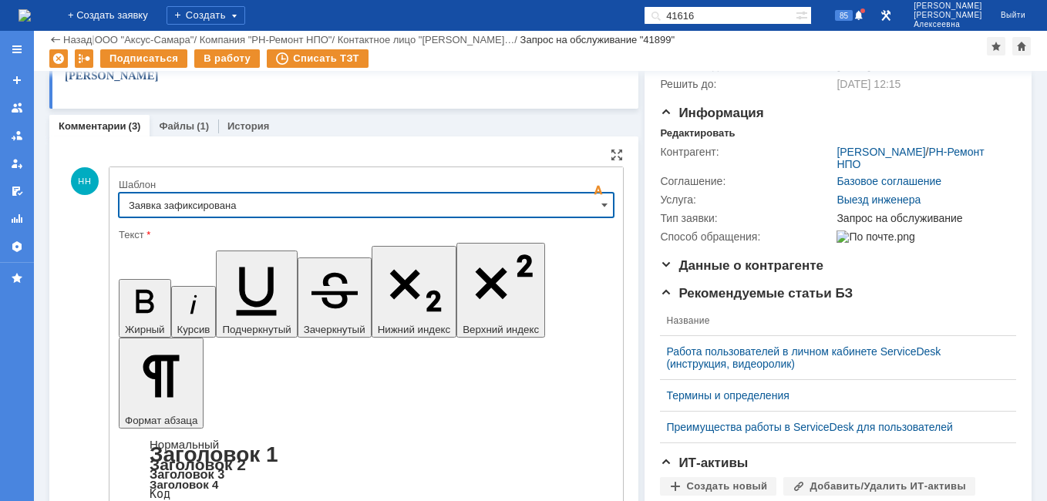
type input "Заявка зафиксирована"
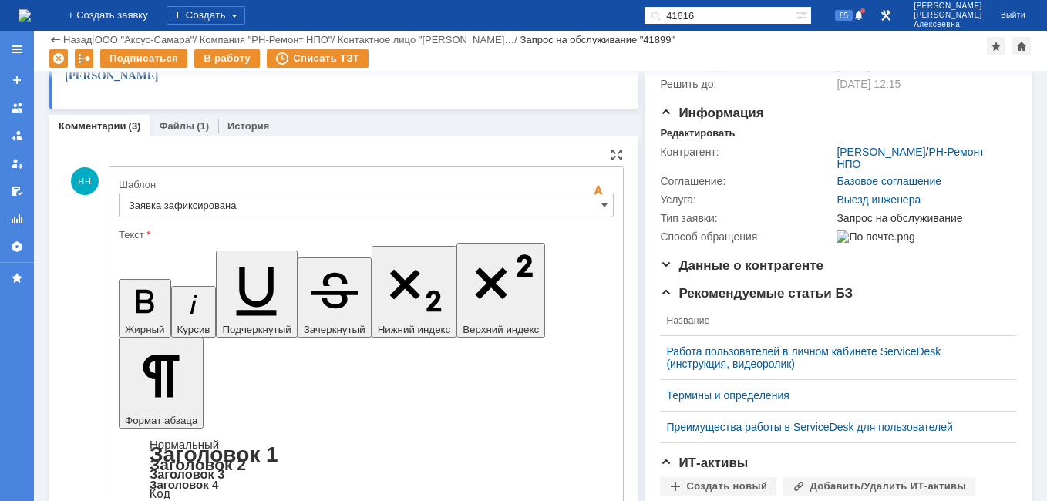
drag, startPoint x: 459, startPoint y: 3793, endPoint x: 147, endPoint y: 3788, distance: 311.7
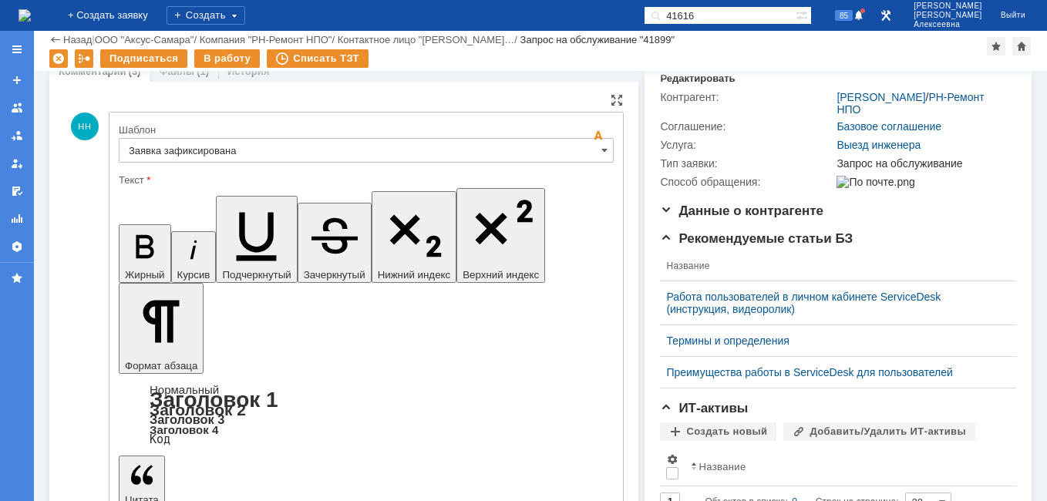
scroll to position [309, 0]
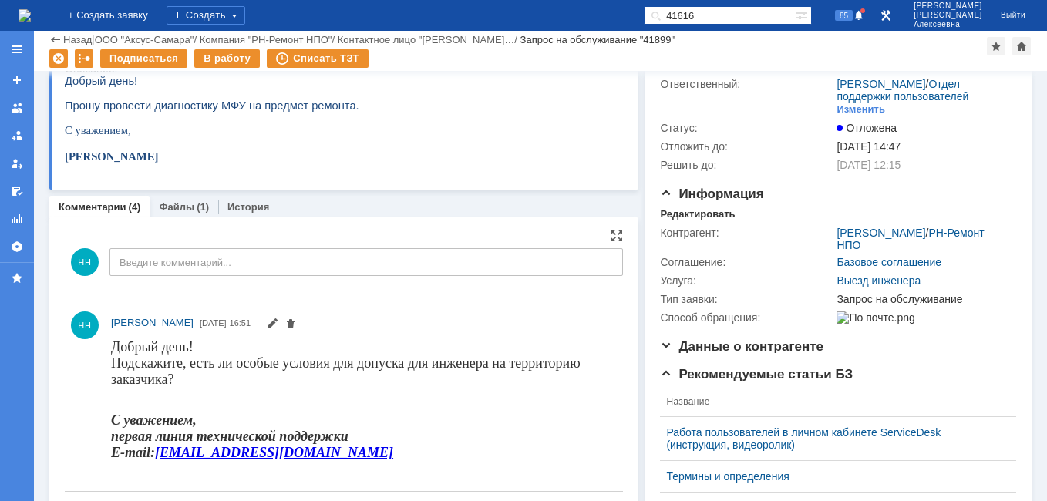
scroll to position [0, 0]
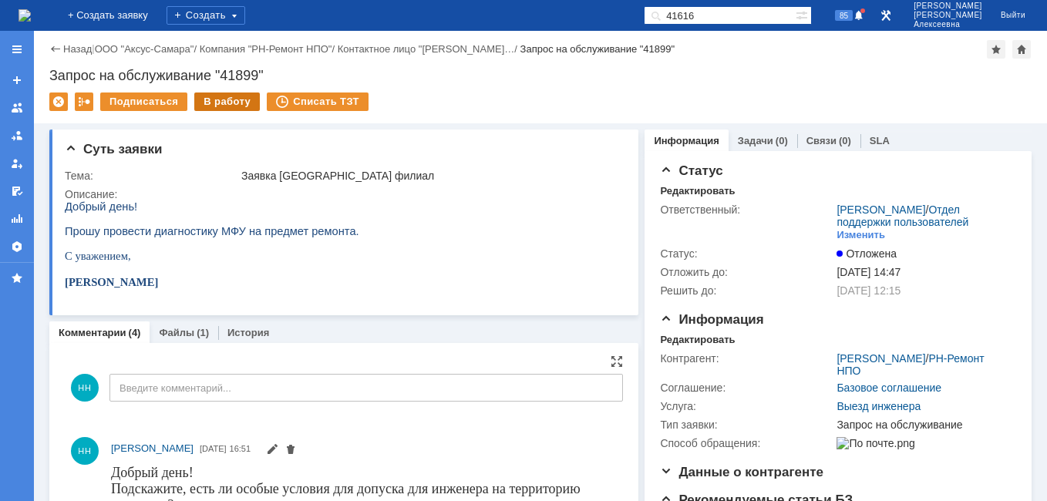
click at [219, 101] on div "В работу" at bounding box center [227, 102] width 66 height 19
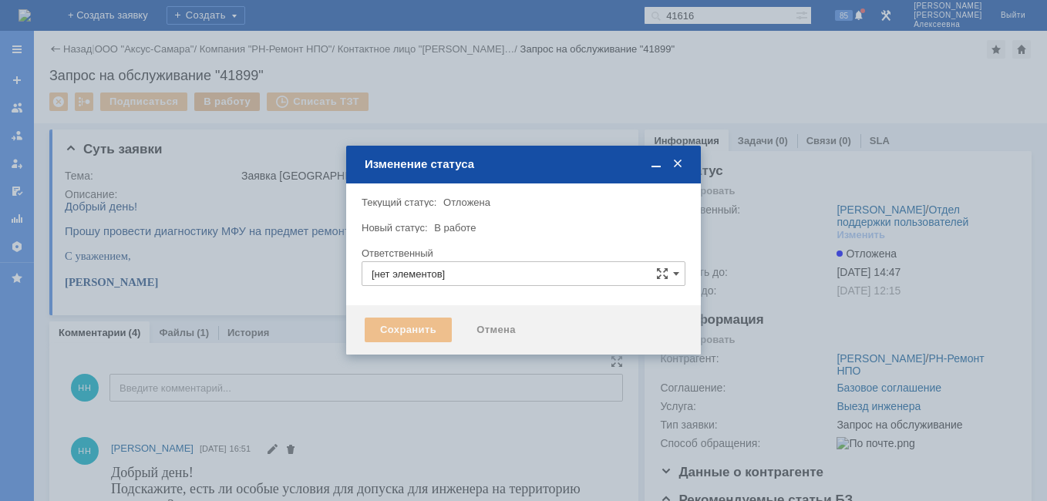
type input "Новоженова Наталья Алексеевна"
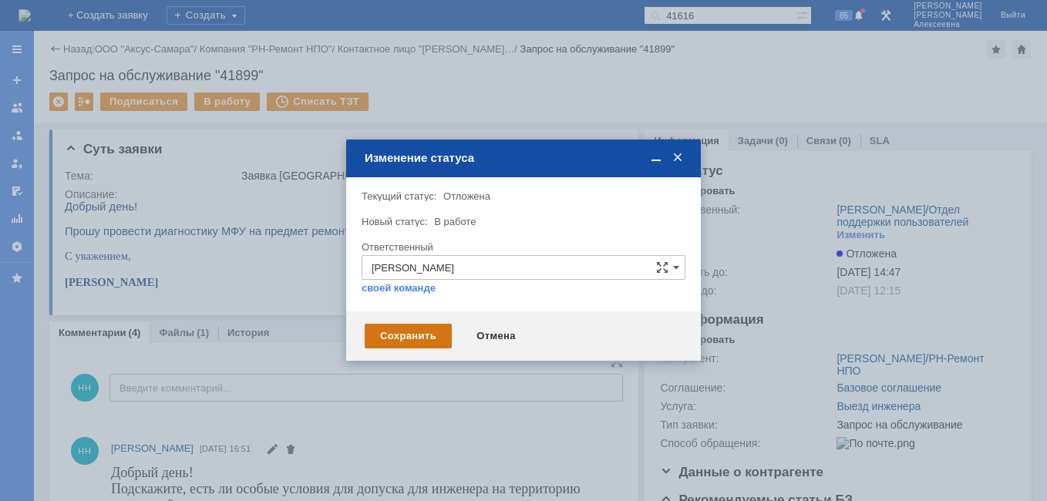
click at [401, 346] on div "Сохранить" at bounding box center [408, 336] width 87 height 25
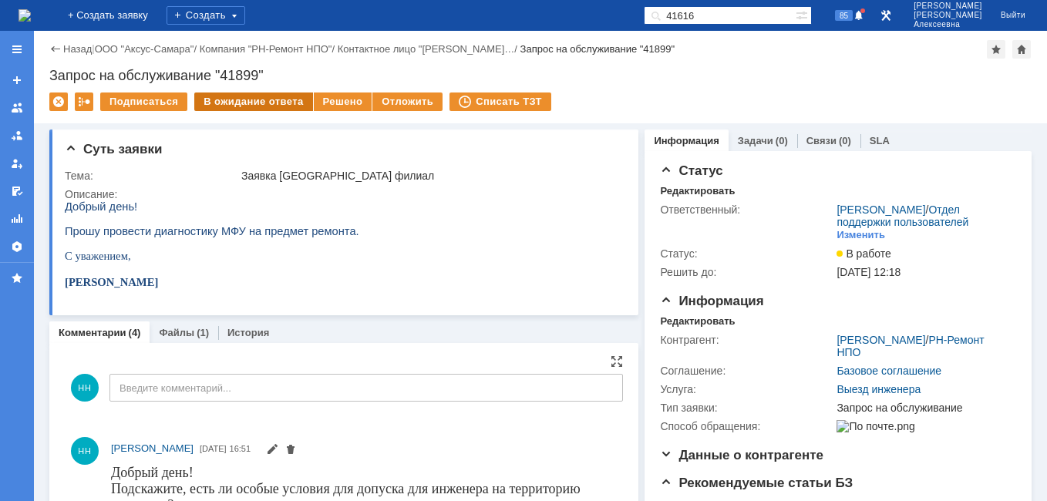
click at [238, 99] on div "В ожидание ответа" at bounding box center [253, 102] width 118 height 19
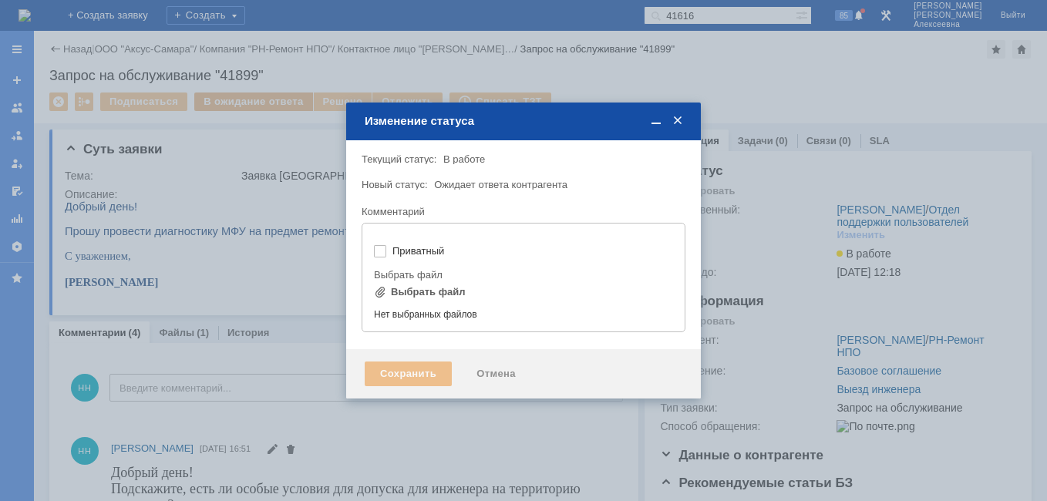
type input "[не указано]"
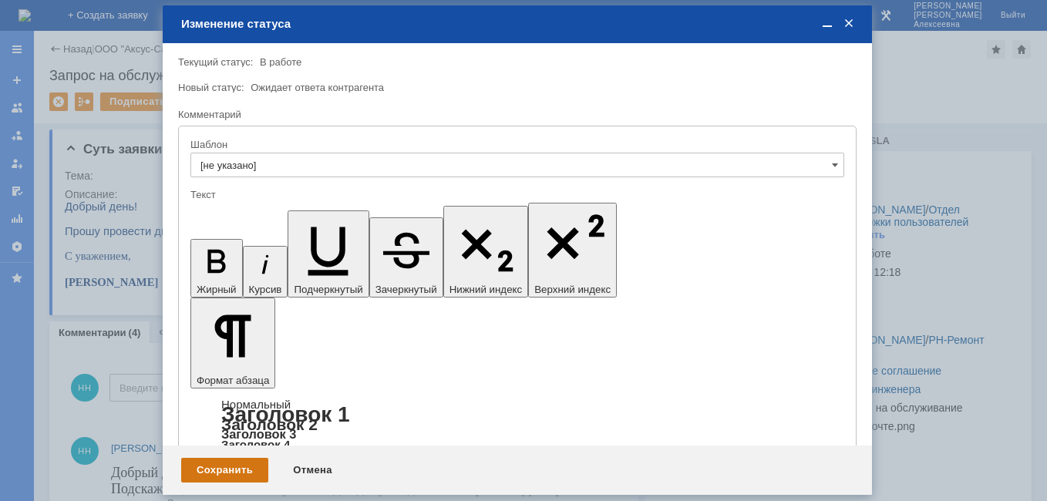
click at [221, 472] on div "Сохранить" at bounding box center [224, 470] width 87 height 25
